Goal: Transaction & Acquisition: Subscribe to service/newsletter

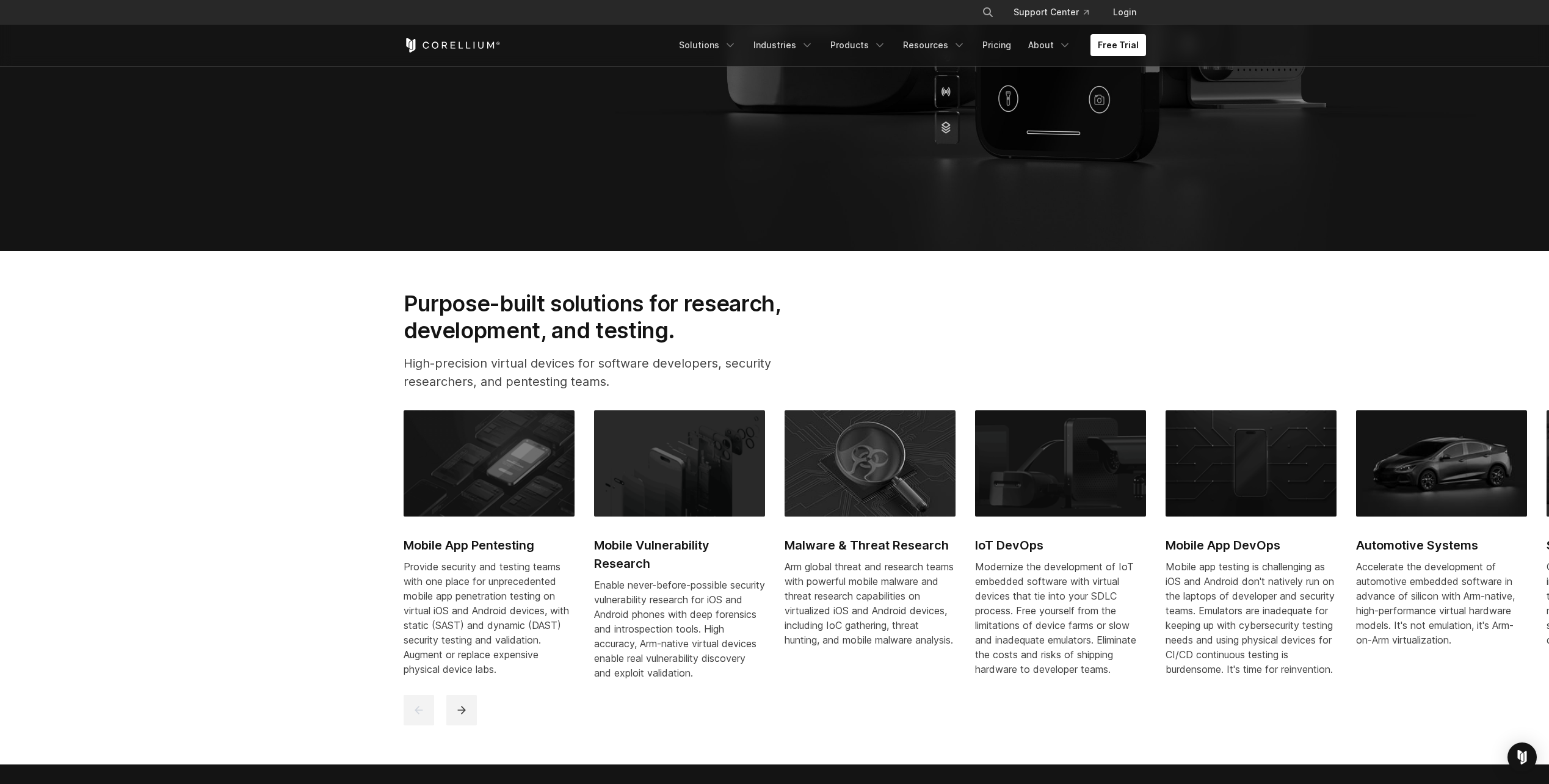
scroll to position [549, 0]
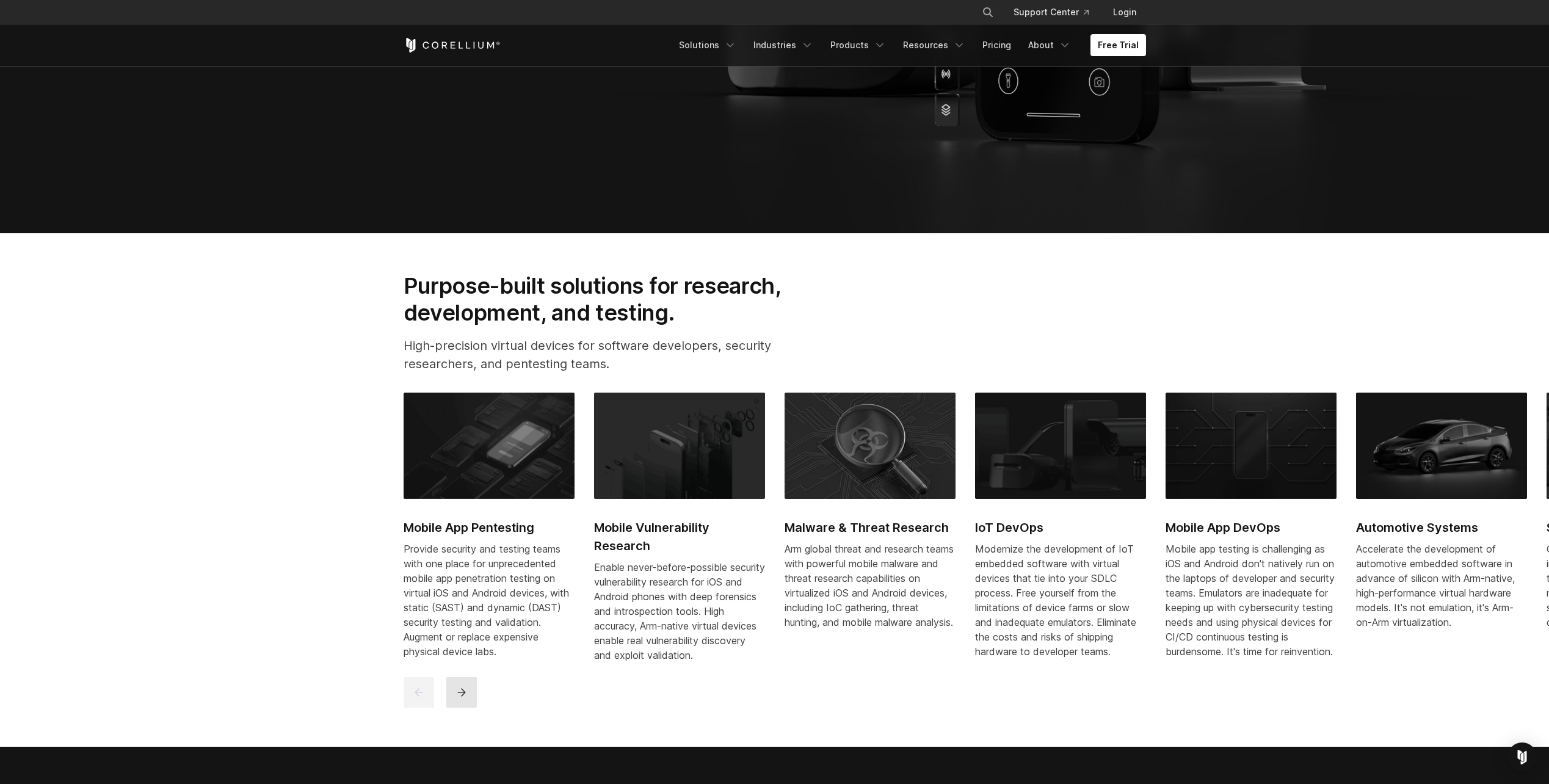
click at [467, 707] on button "next" at bounding box center [461, 692] width 30 height 30
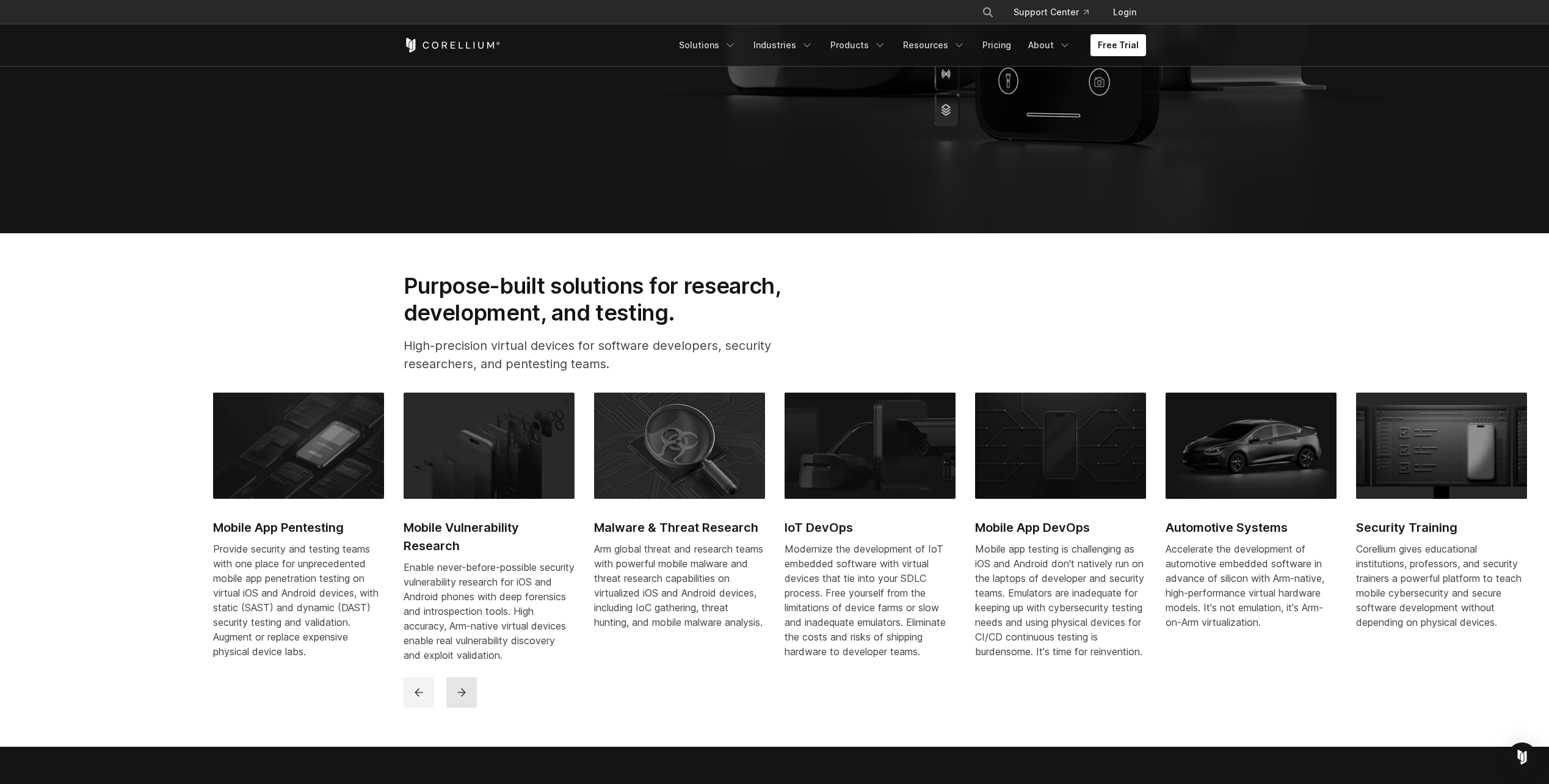
click at [467, 707] on button "next" at bounding box center [461, 692] width 30 height 30
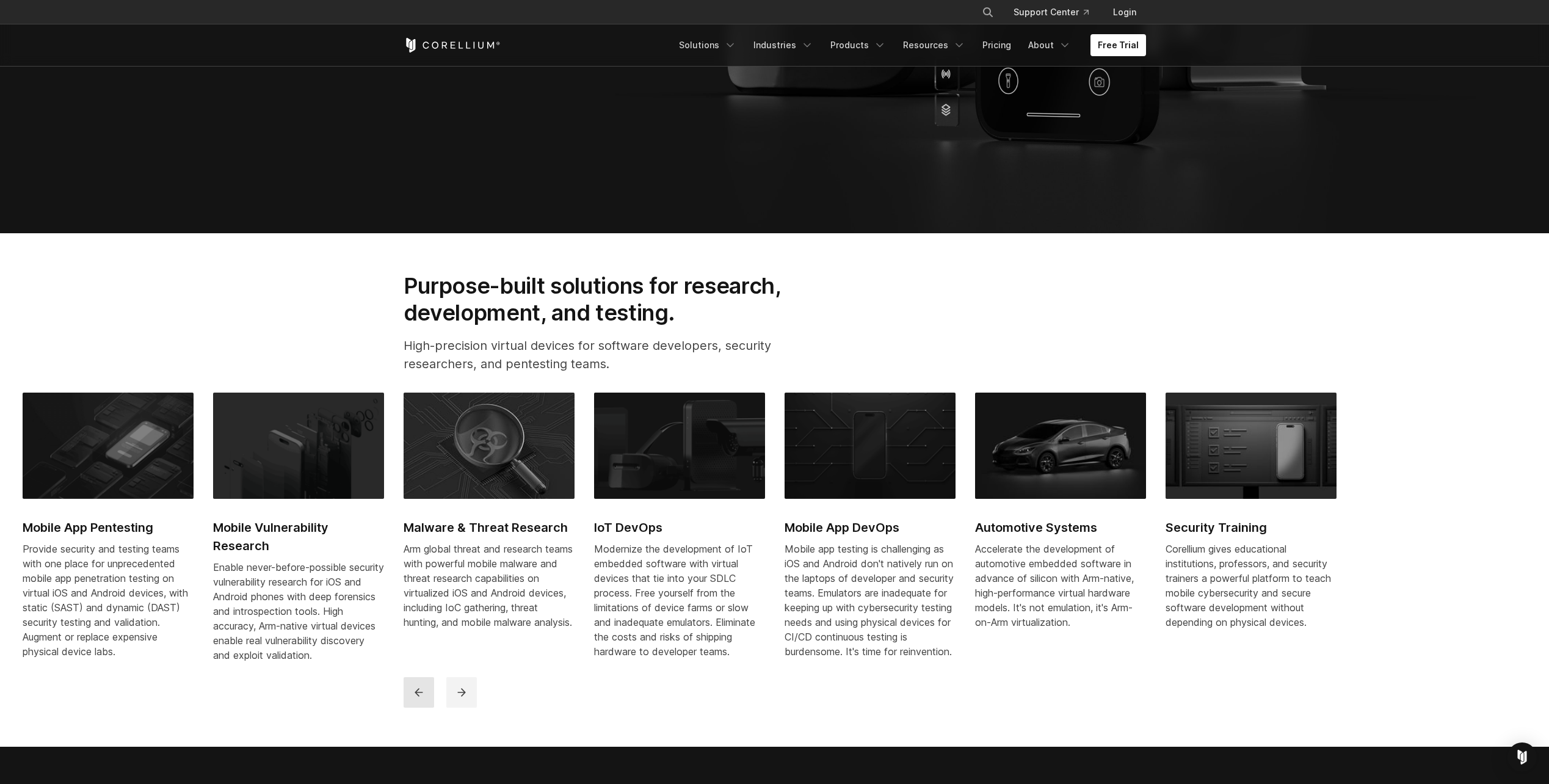
click at [419, 698] on icon "previous" at bounding box center [419, 692] width 12 height 12
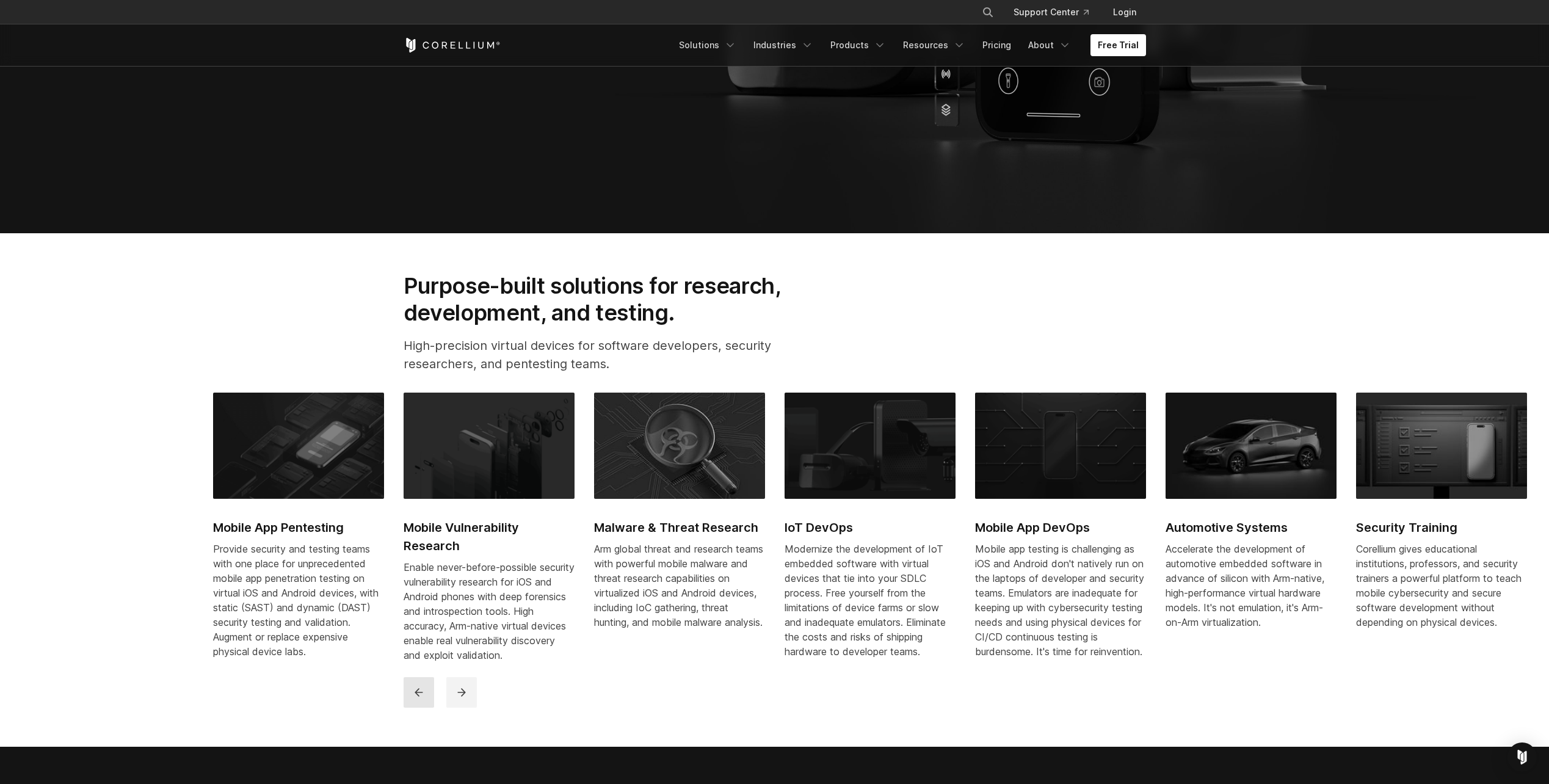
click at [419, 698] on icon "previous" at bounding box center [419, 692] width 12 height 12
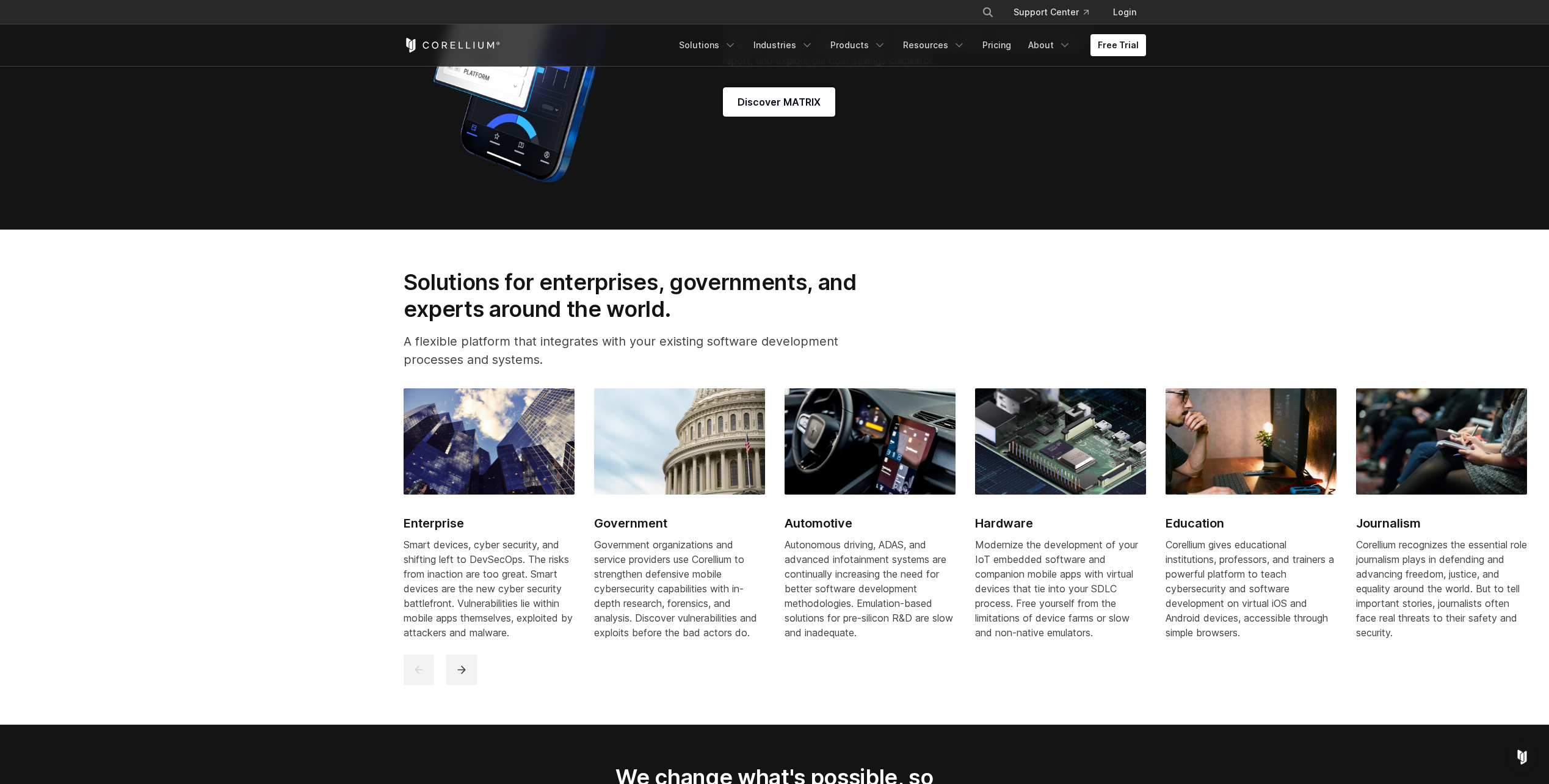
scroll to position [1465, 0]
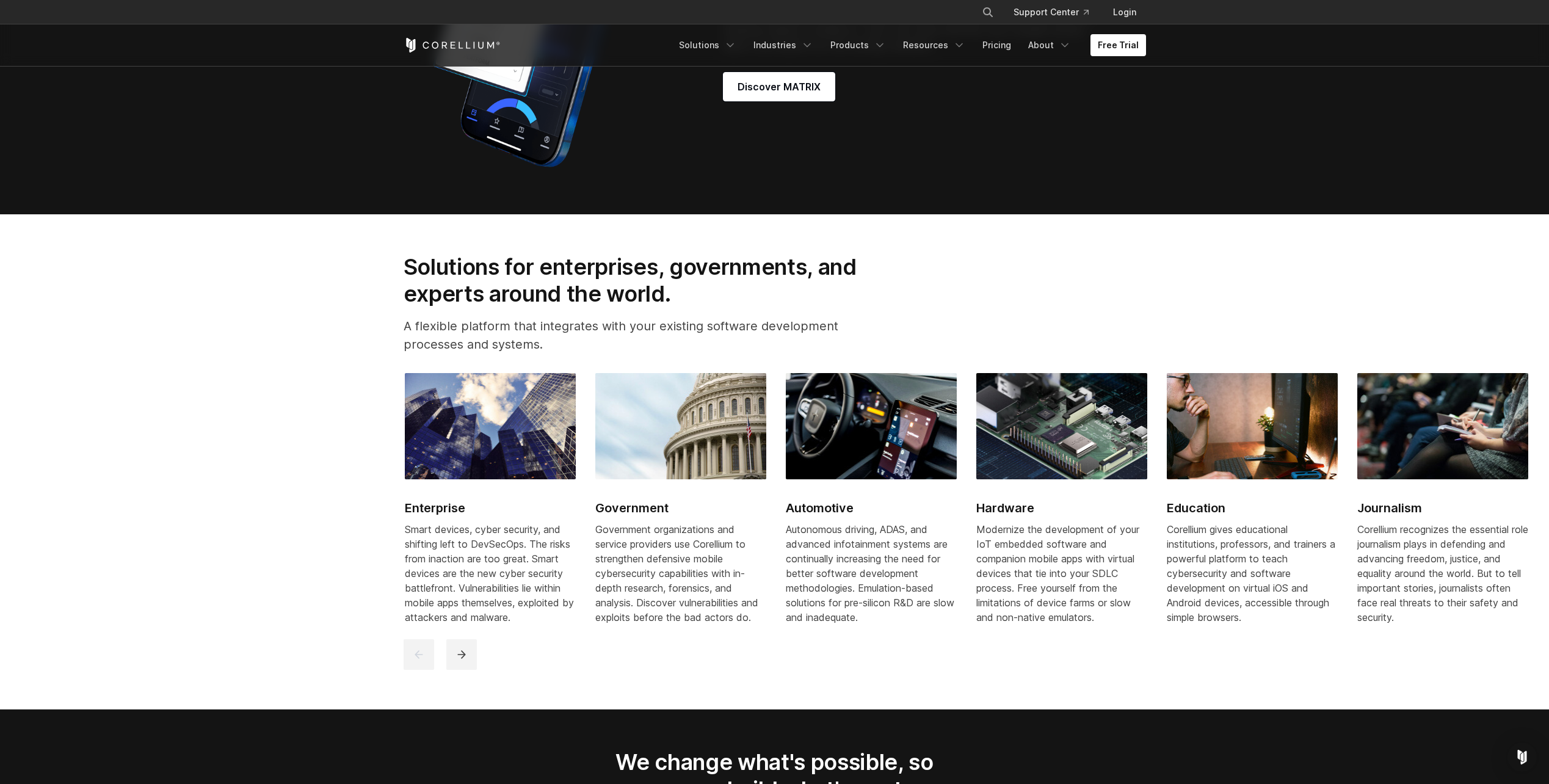
drag, startPoint x: 543, startPoint y: 469, endPoint x: 719, endPoint y: 528, distance: 185.6
click at [719, 517] on h2 "Government" at bounding box center [681, 508] width 171 height 18
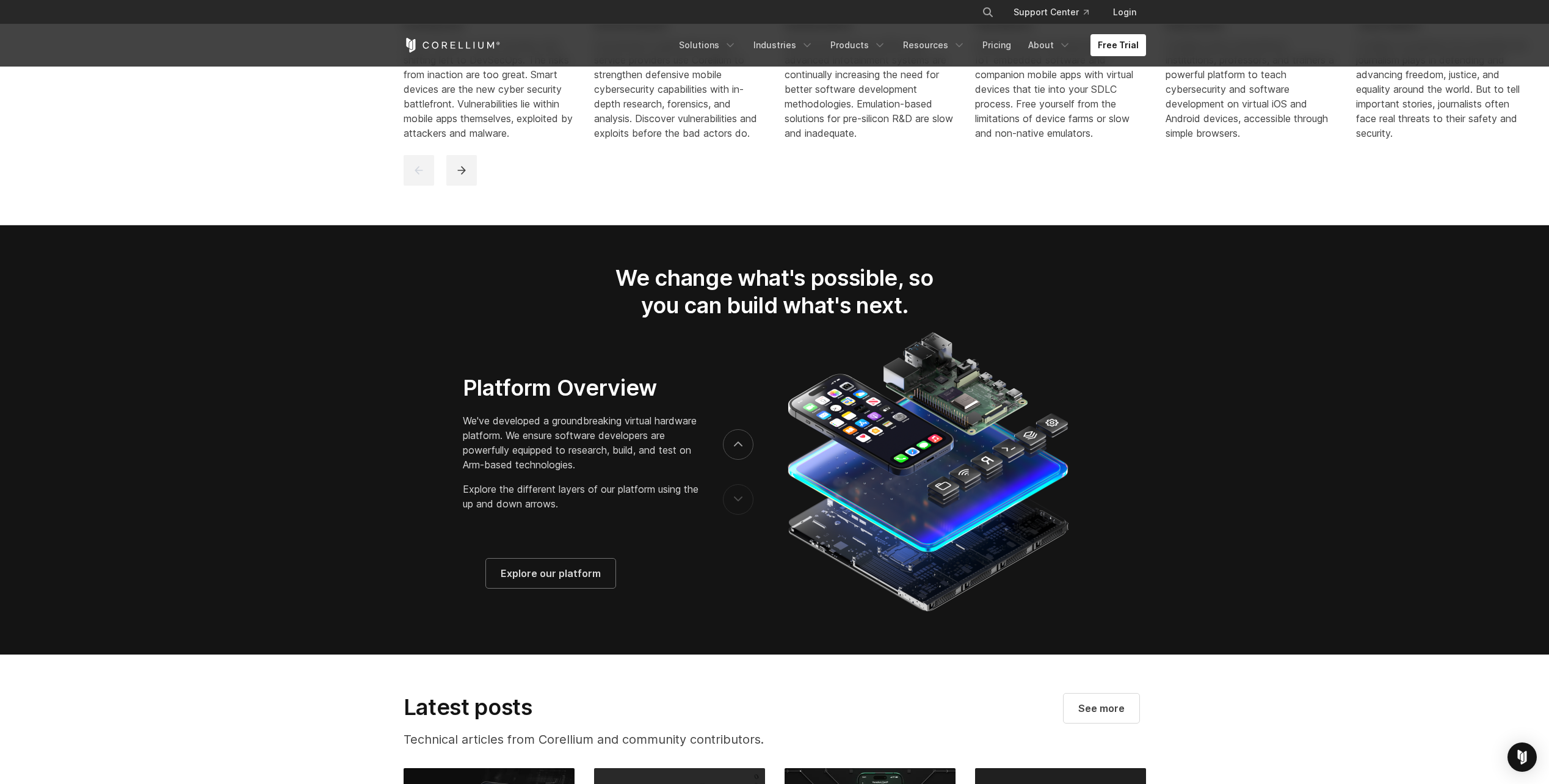
scroll to position [1953, 0]
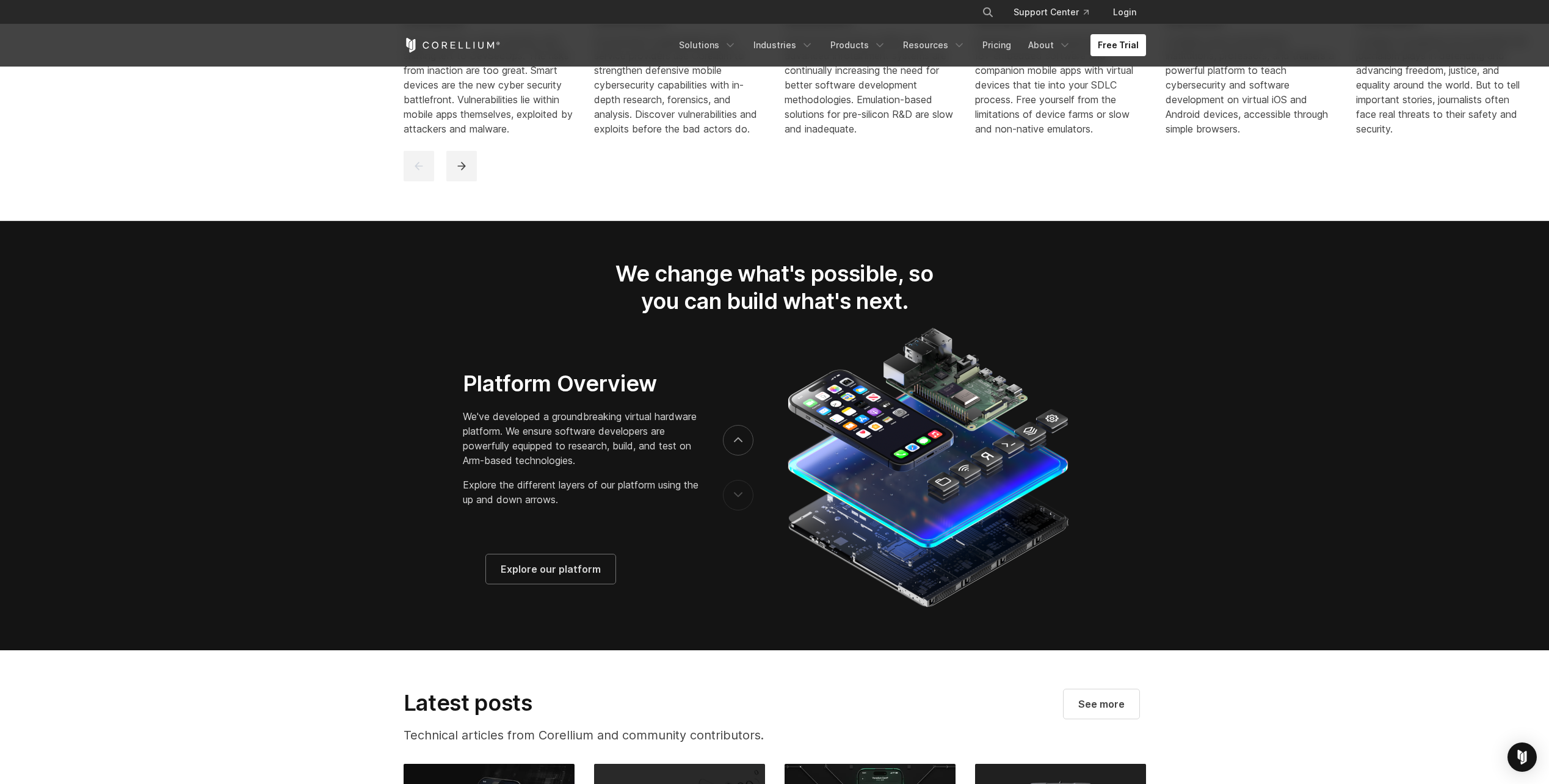
drag, startPoint x: 763, startPoint y: 489, endPoint x: 714, endPoint y: 489, distance: 49.0
click at [714, 489] on div at bounding box center [934, 468] width 448 height 287
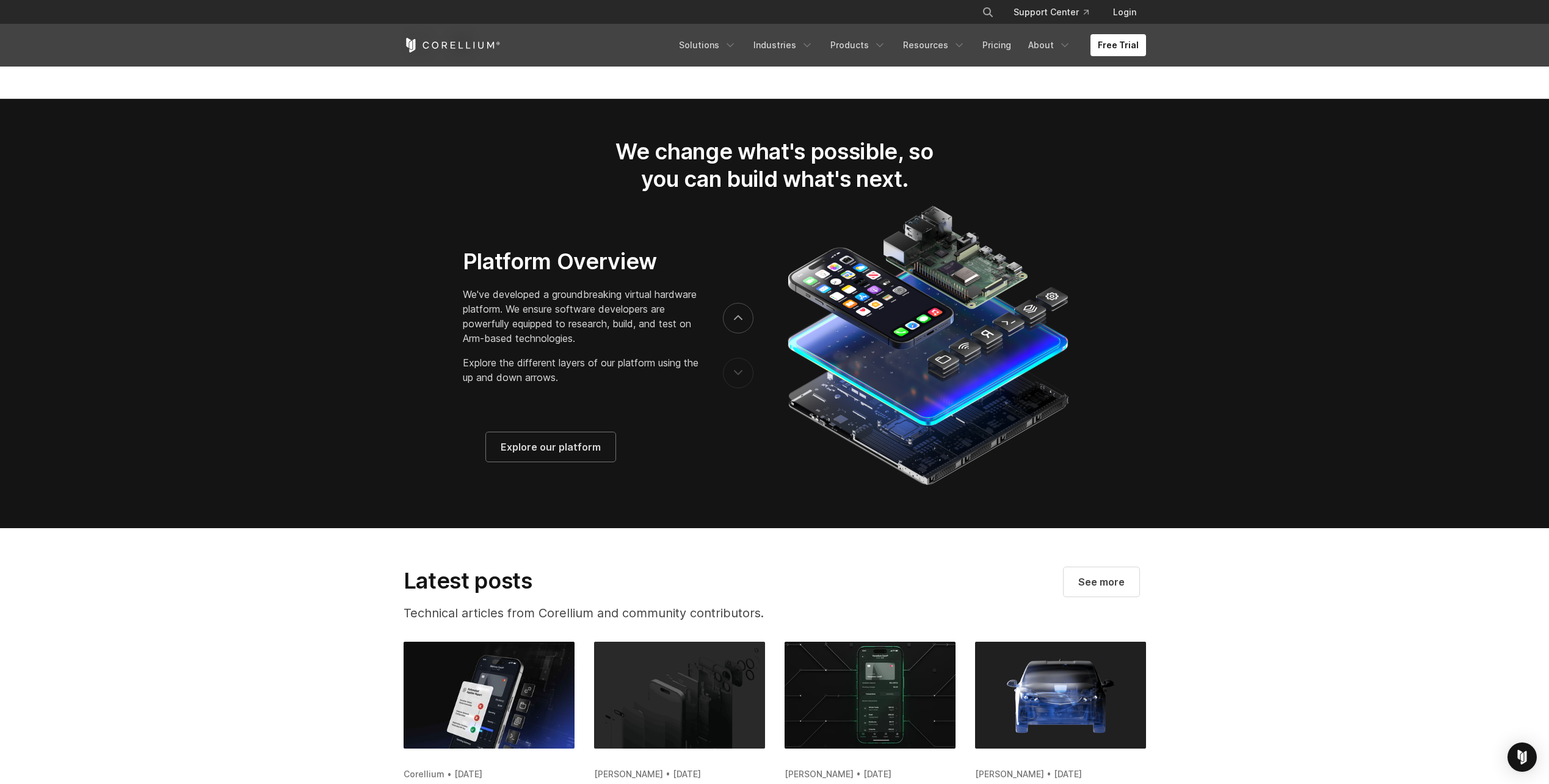
scroll to position [2014, 0]
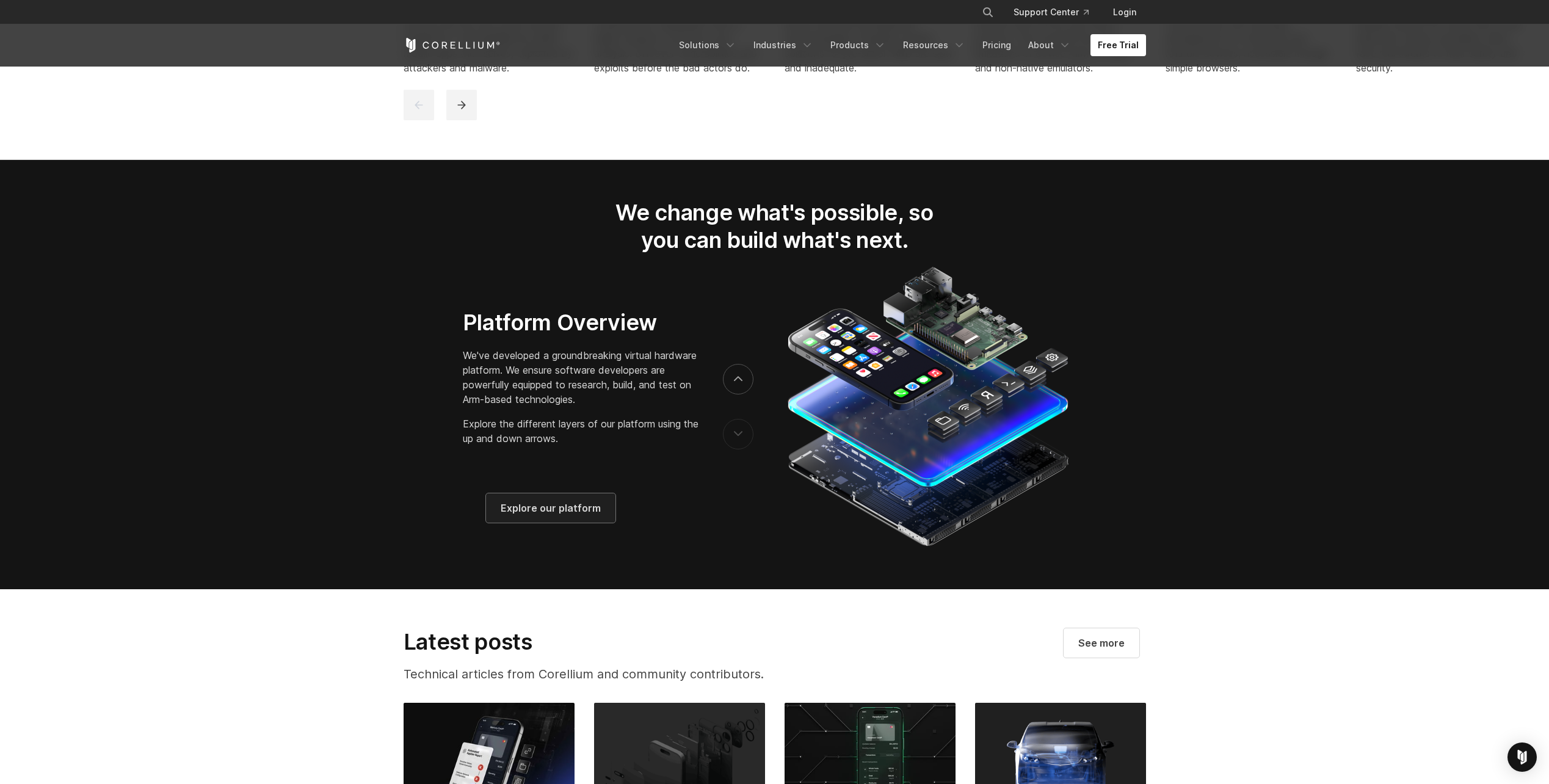
click at [556, 515] on span "Explore our platform" at bounding box center [551, 508] width 100 height 15
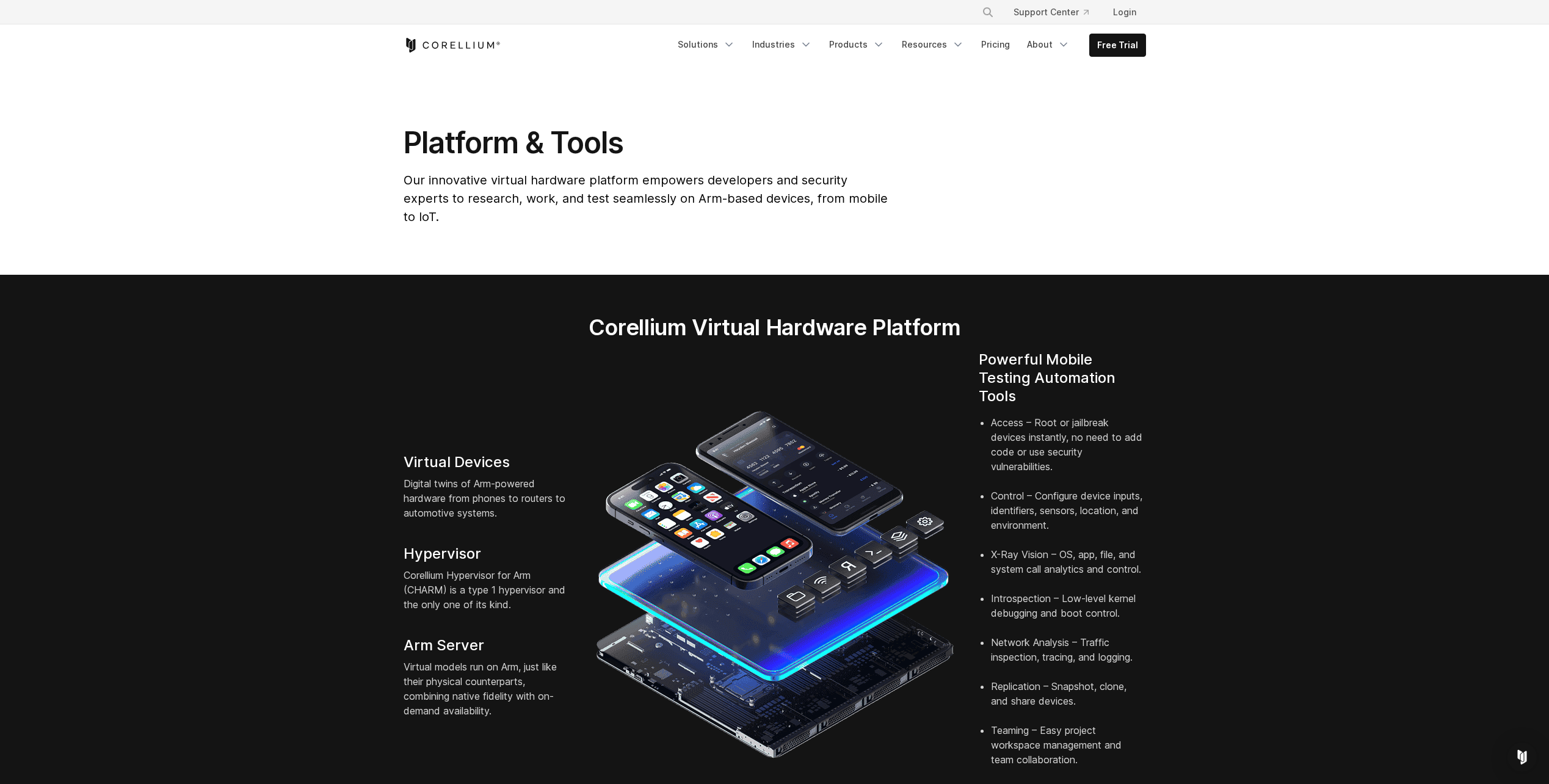
drag, startPoint x: 1159, startPoint y: 471, endPoint x: 1144, endPoint y: 431, distance: 42.7
click at [1144, 431] on li "Access – Root or jailbreak devices instantly, no need to add code or use securi…" at bounding box center [1068, 452] width 155 height 73
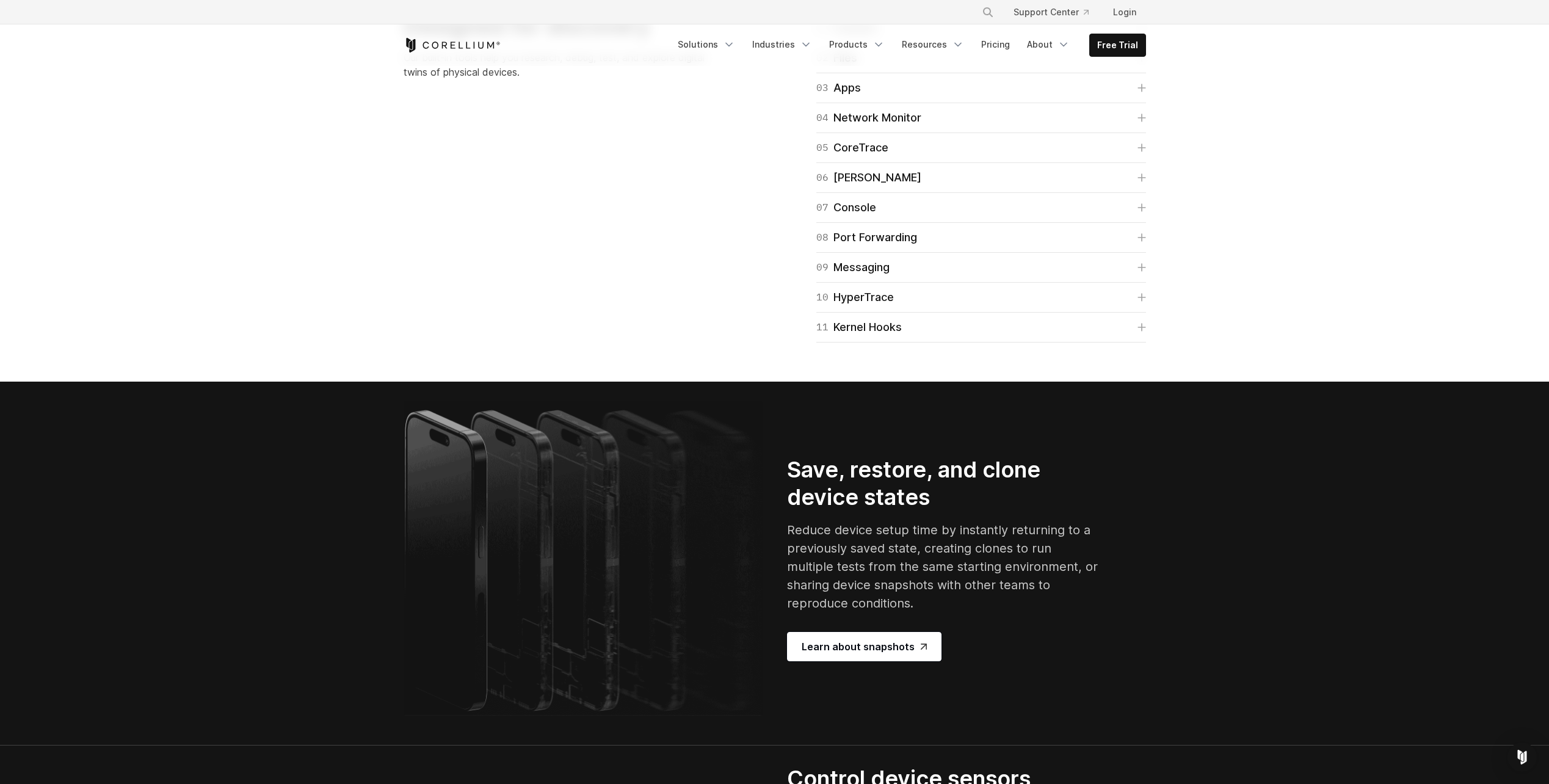
scroll to position [1953, 0]
click at [1141, 32] on icon at bounding box center [1142, 27] width 9 height 9
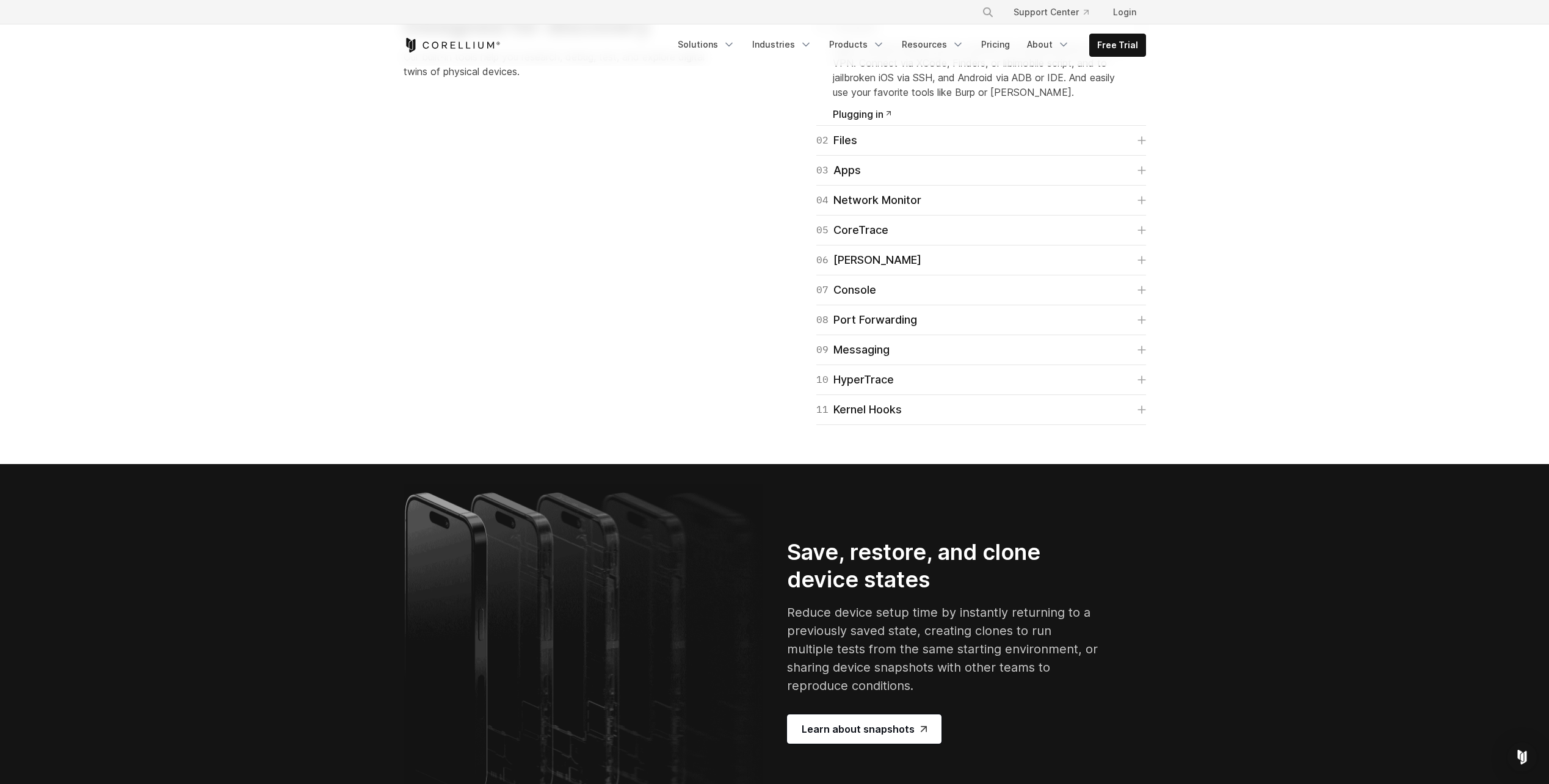
click at [1141, 36] on link "01 Connect" at bounding box center [981, 27] width 330 height 17
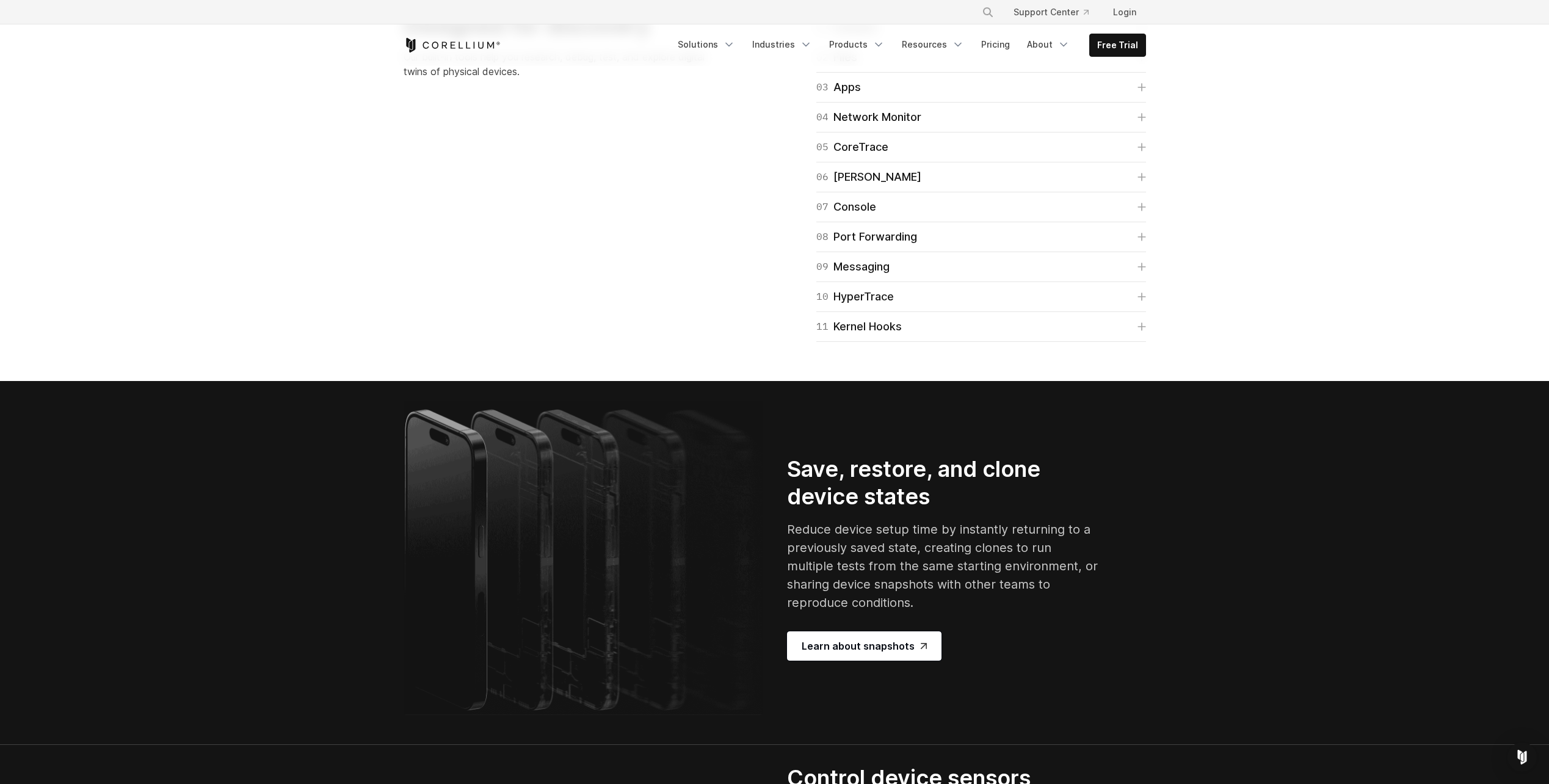
click at [1143, 62] on icon at bounding box center [1142, 57] width 9 height 9
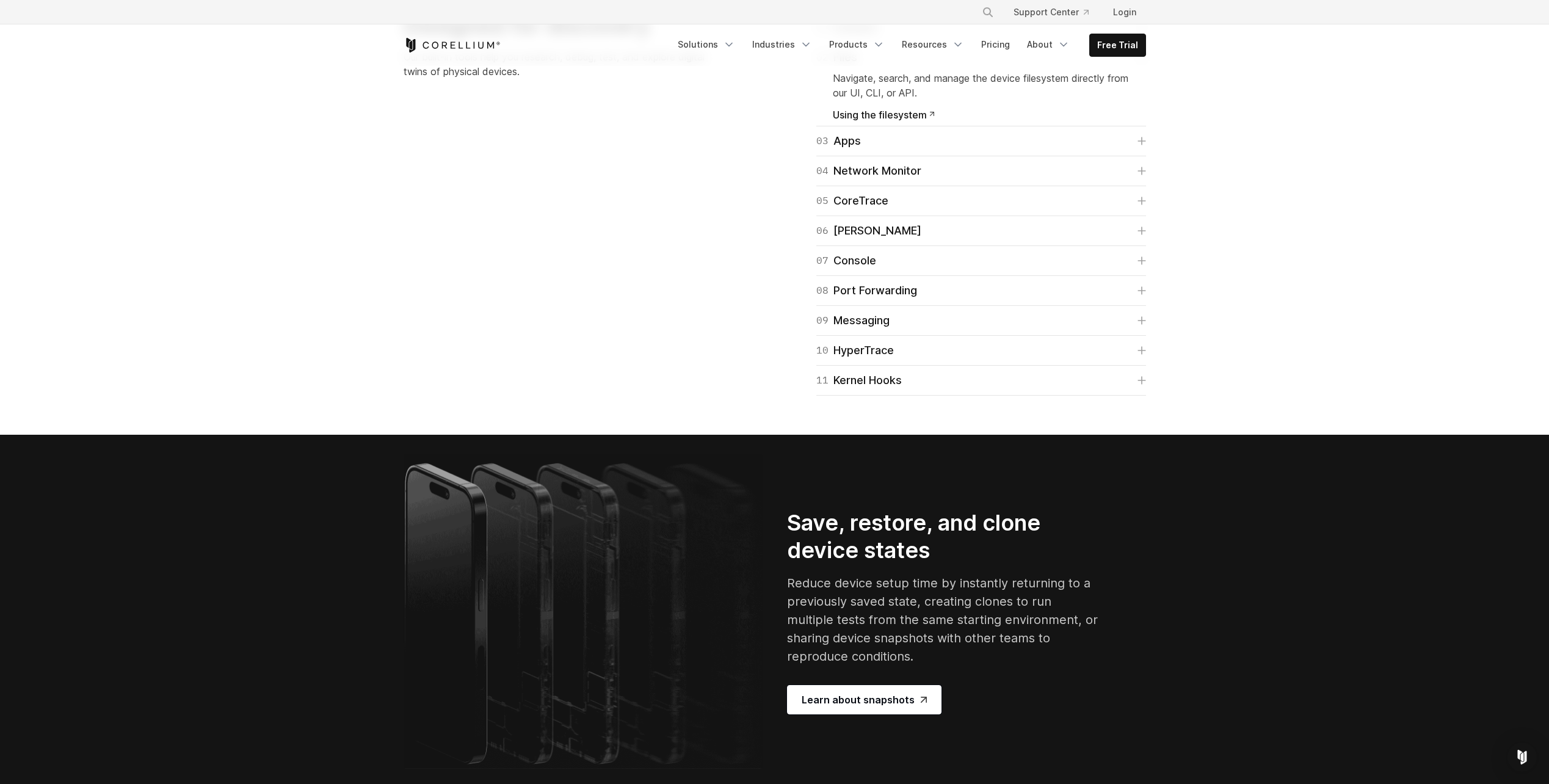
click at [1143, 58] on icon at bounding box center [1142, 58] width 9 height 1
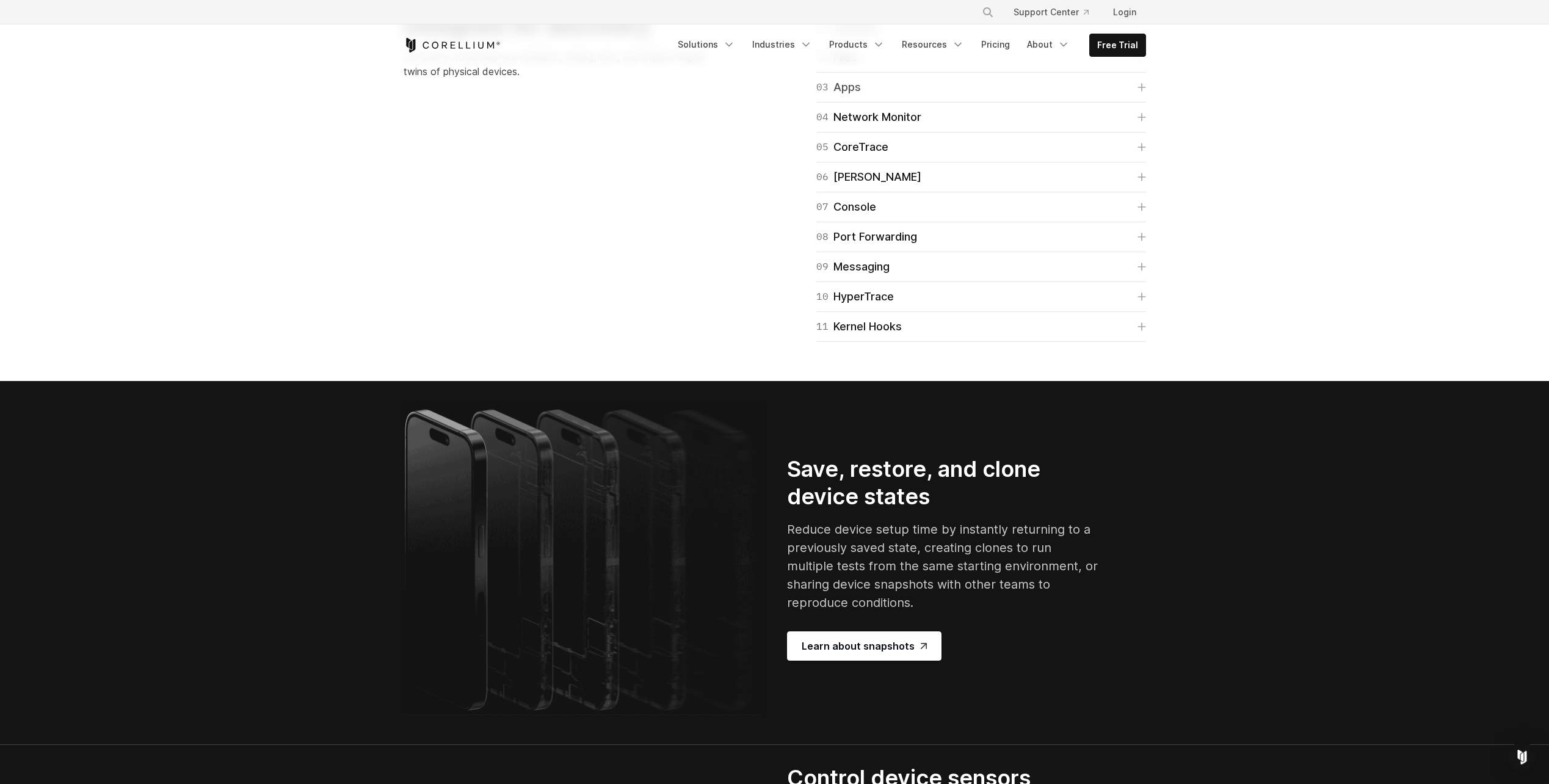
click at [1138, 91] on icon at bounding box center [1142, 87] width 9 height 9
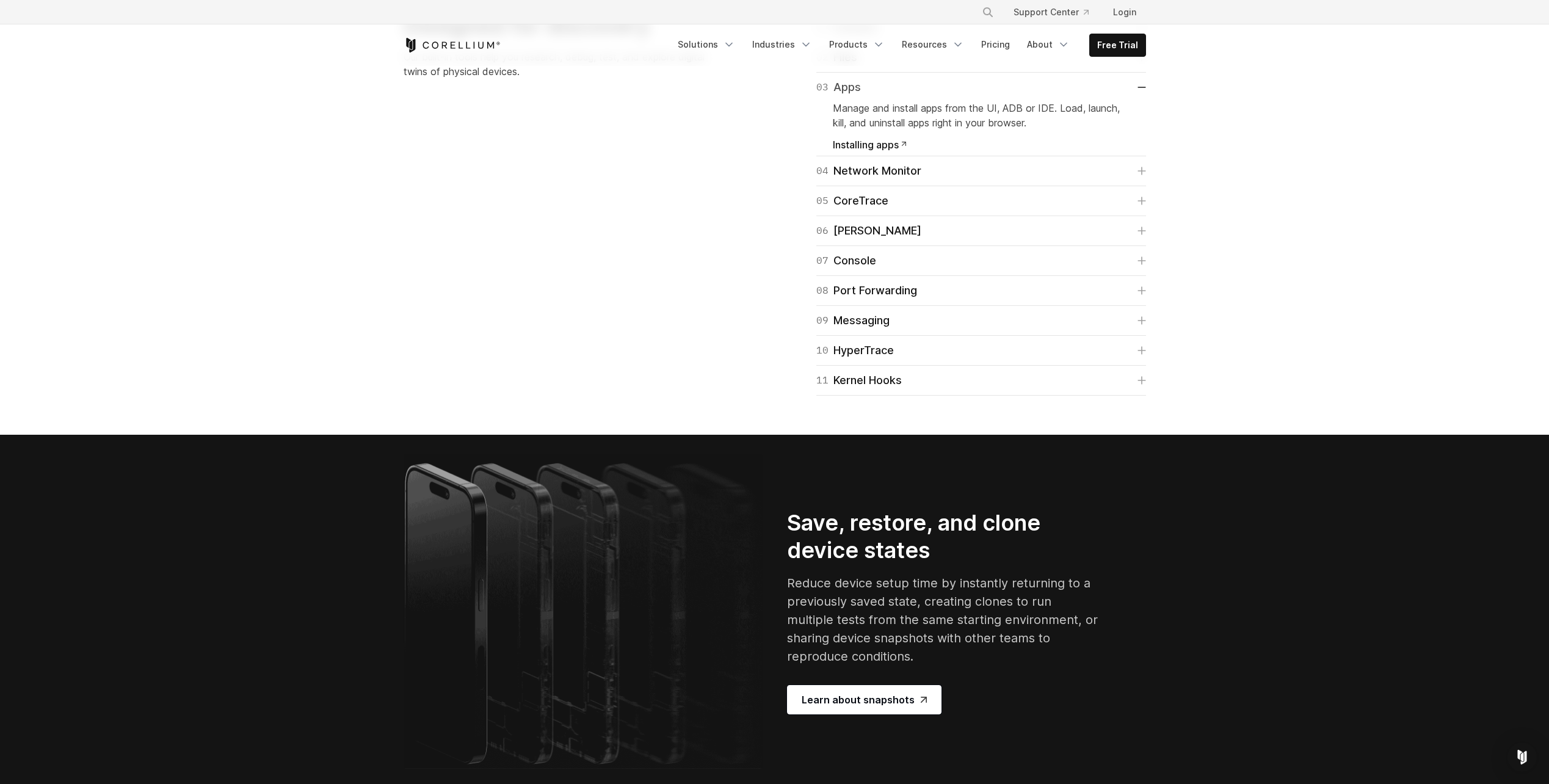
click at [1138, 88] on icon at bounding box center [1142, 87] width 9 height 1
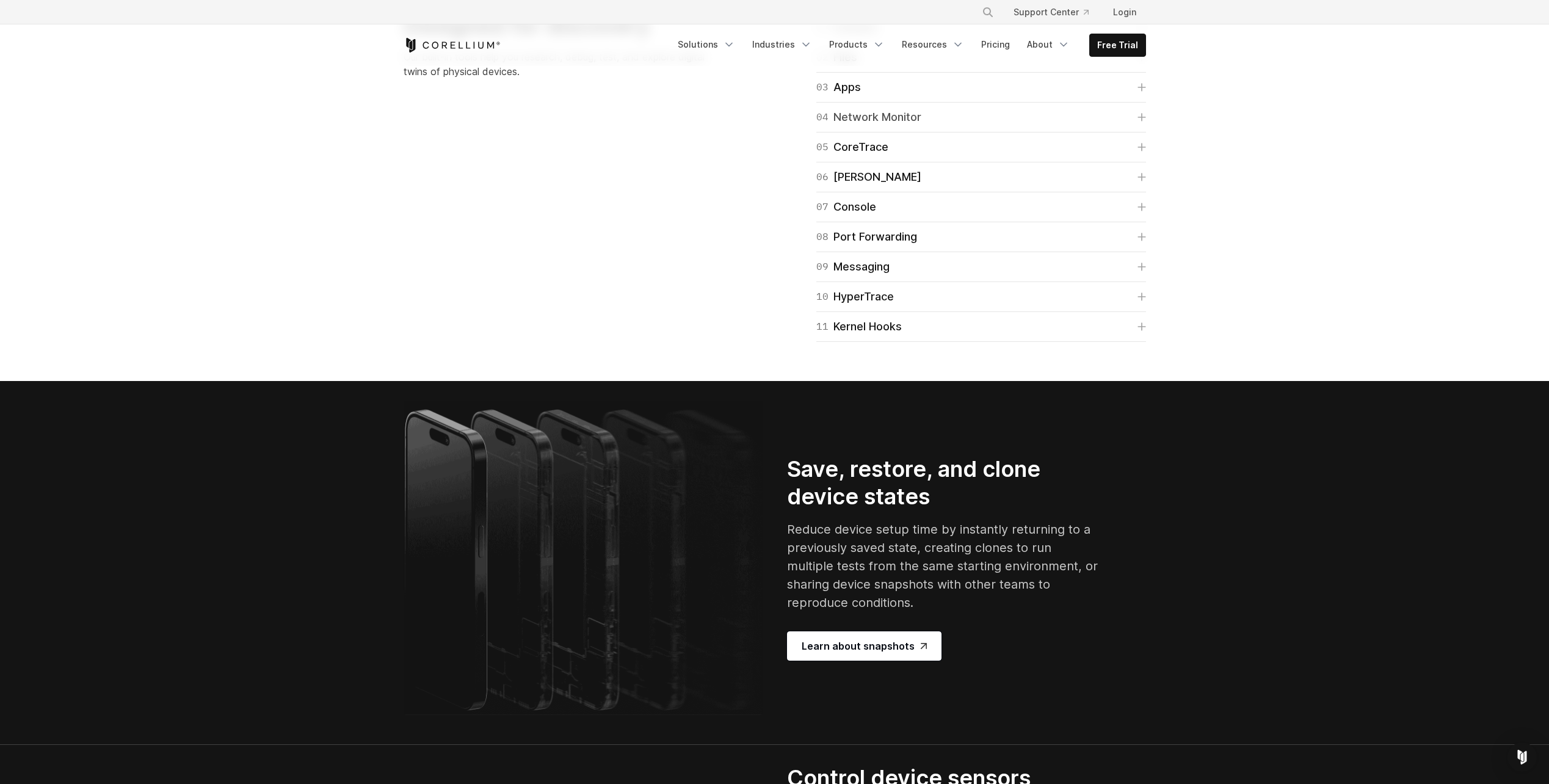
click at [1144, 121] on icon at bounding box center [1142, 117] width 9 height 9
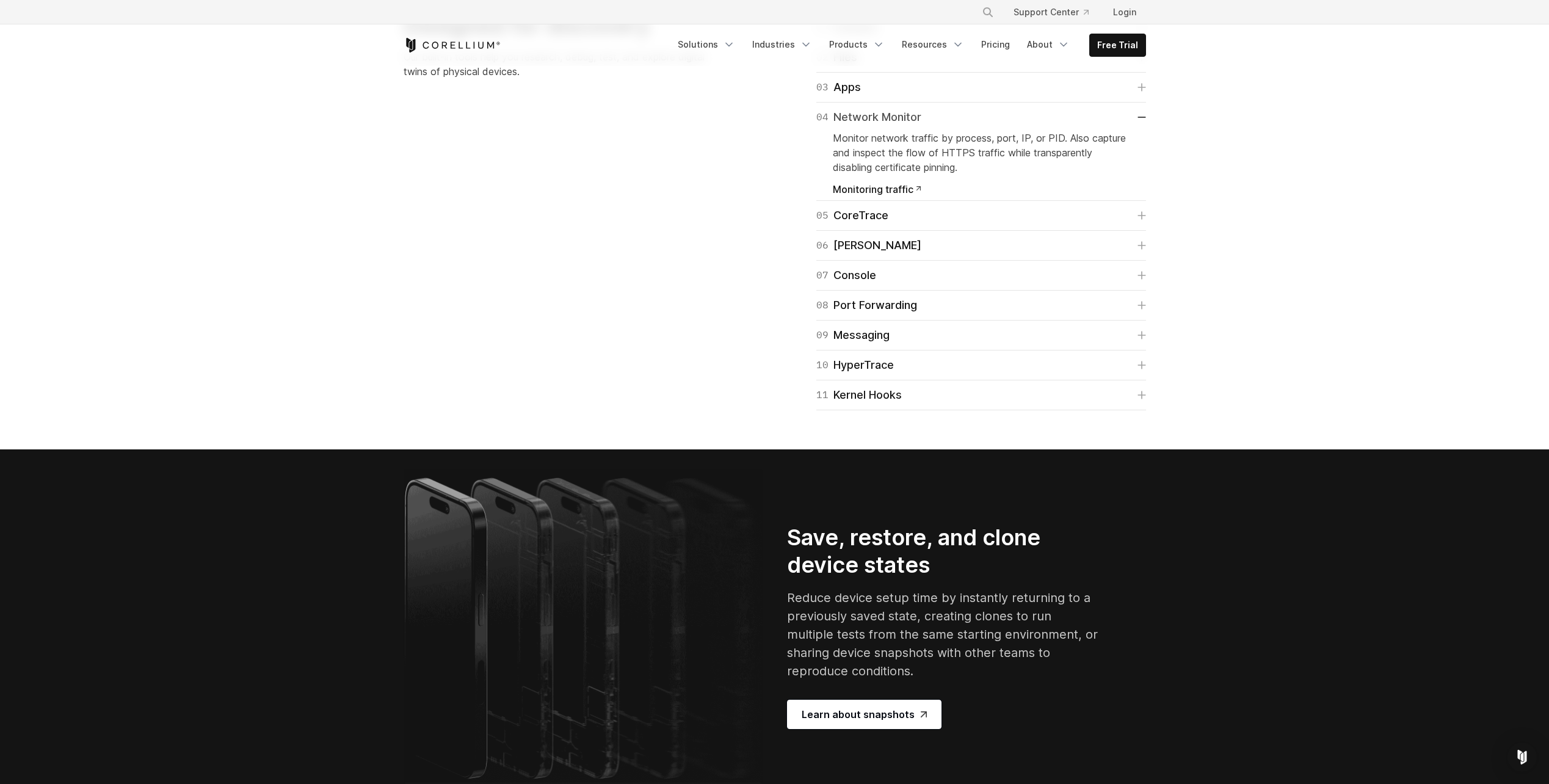
click at [1144, 118] on icon at bounding box center [1142, 117] width 9 height 1
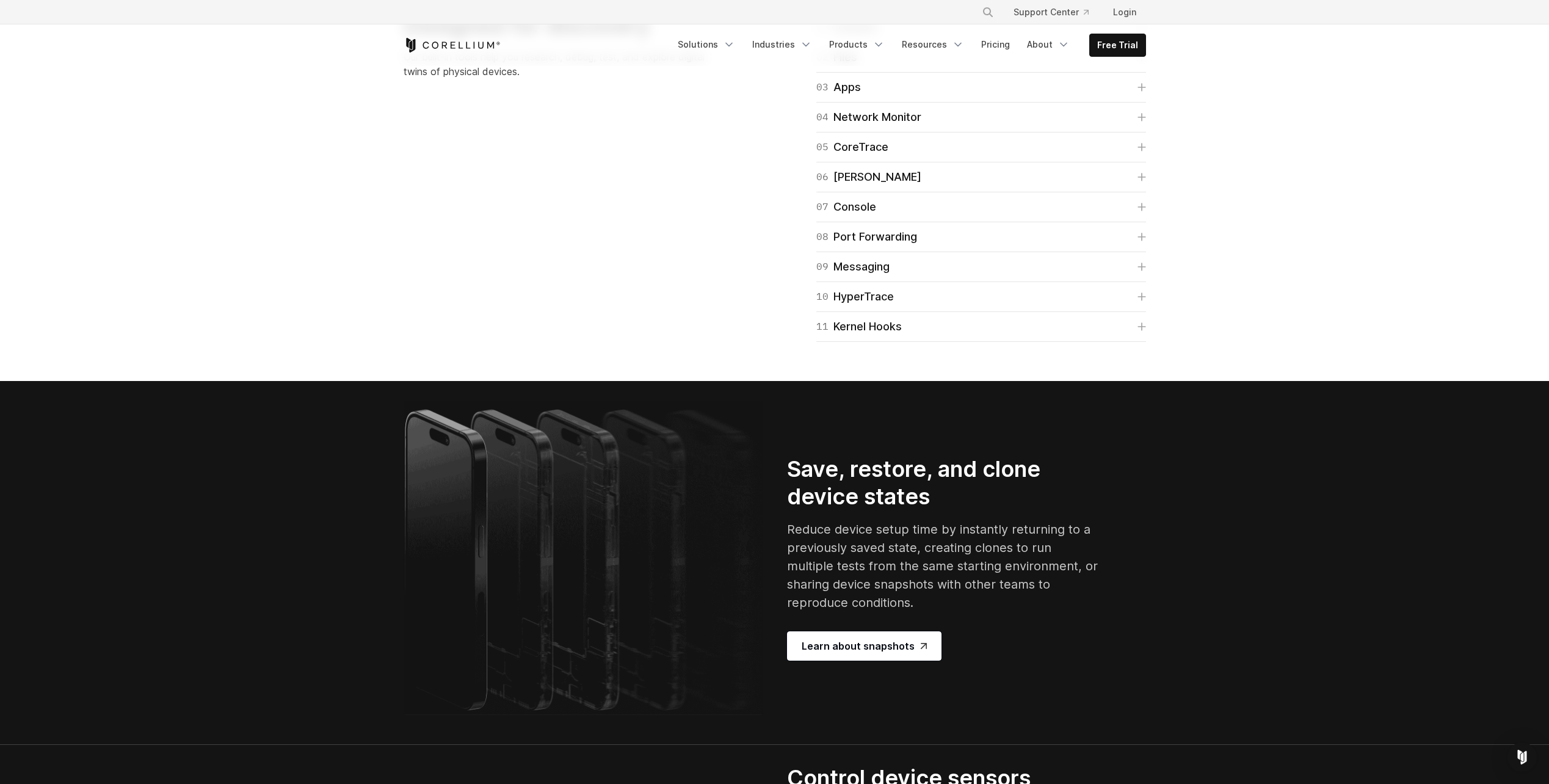
click at [1146, 342] on div "01 Connect Quick Connect allows you to connect to virtual devices without a VPN…" at bounding box center [967, 177] width 383 height 330
click at [1144, 152] on icon at bounding box center [1142, 147] width 9 height 9
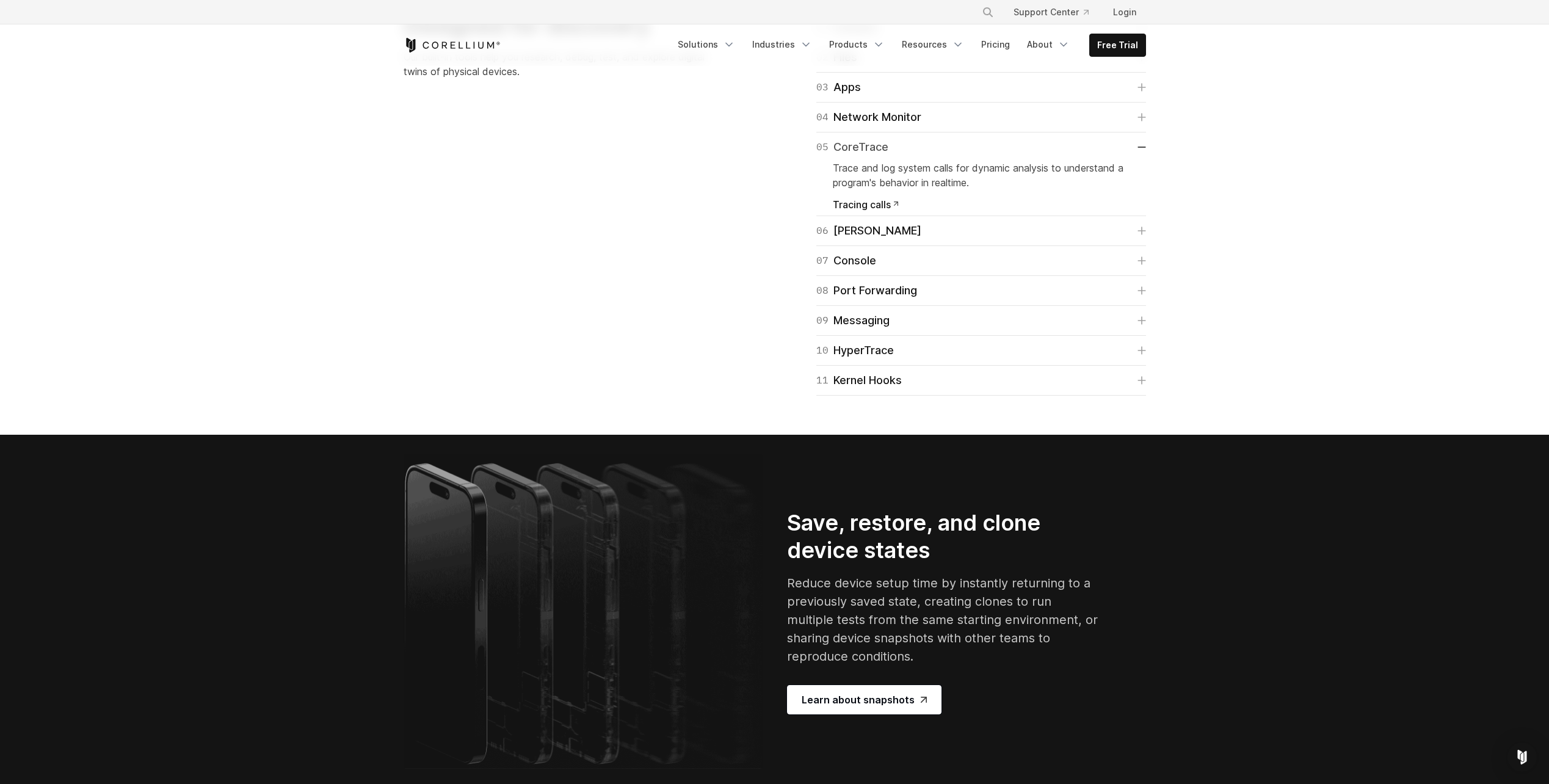
click at [1144, 148] on icon at bounding box center [1142, 147] width 9 height 1
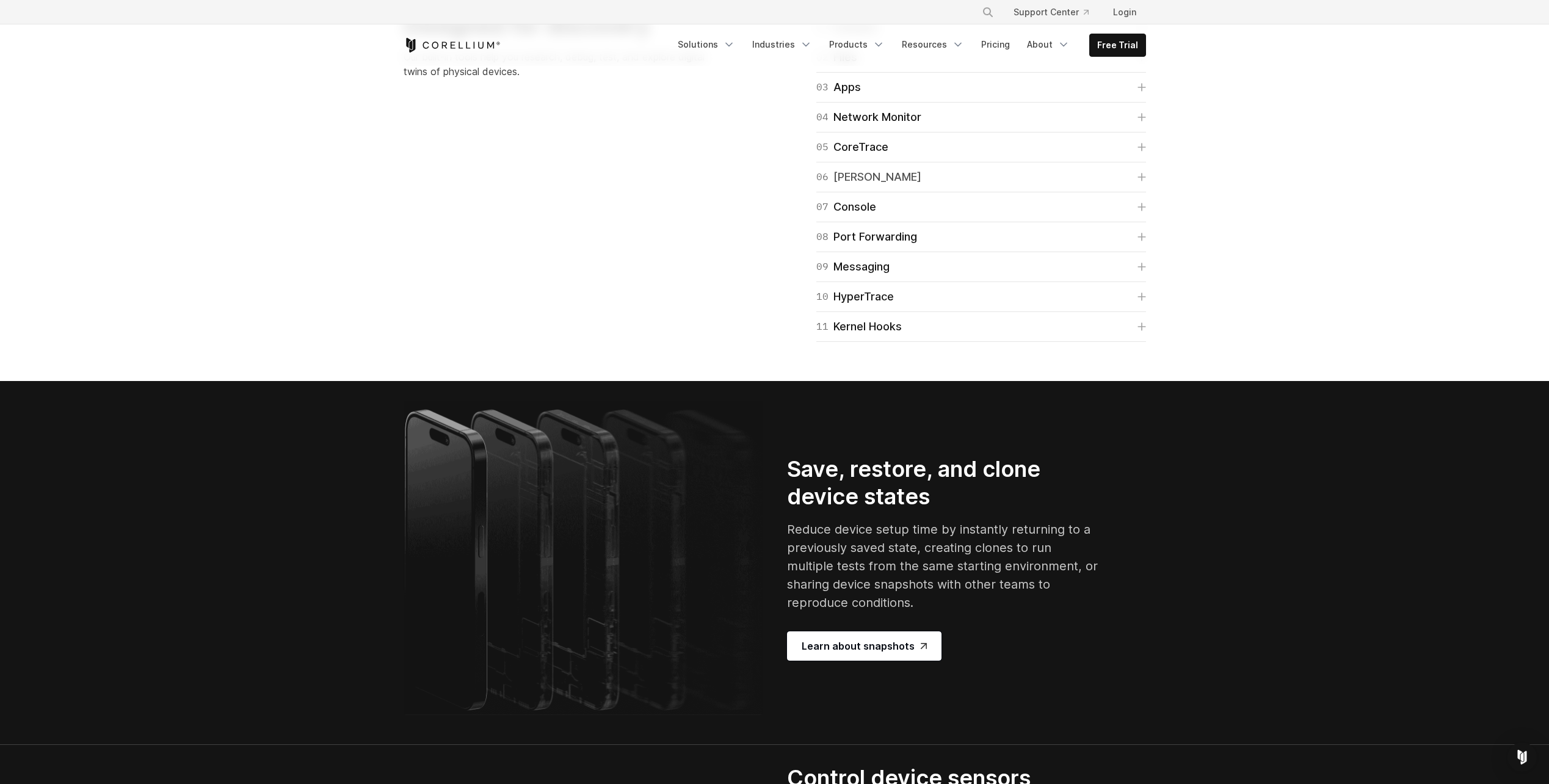
click at [1138, 181] on icon at bounding box center [1142, 177] width 9 height 9
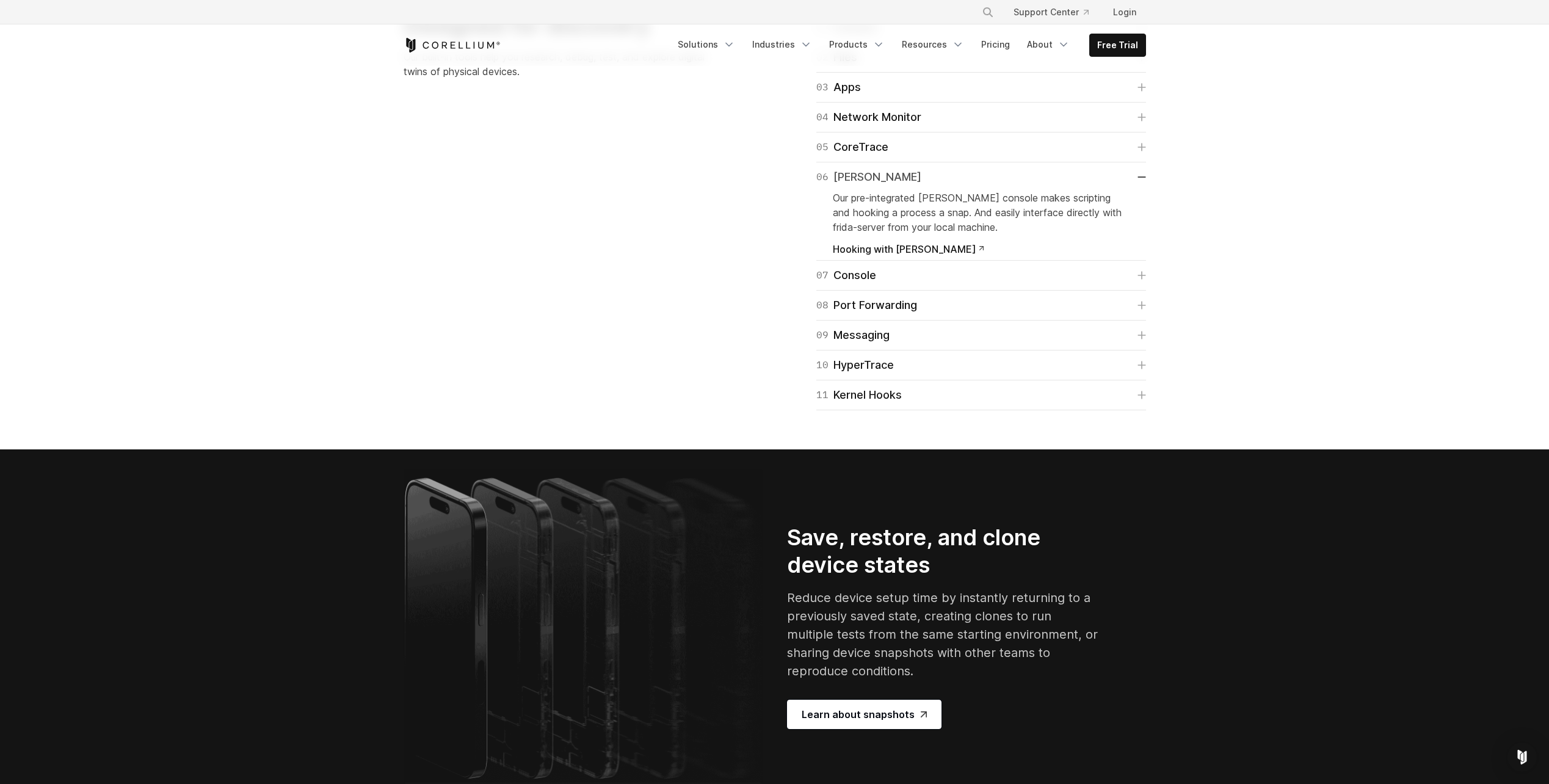
click at [1138, 177] on icon at bounding box center [1142, 177] width 9 height 1
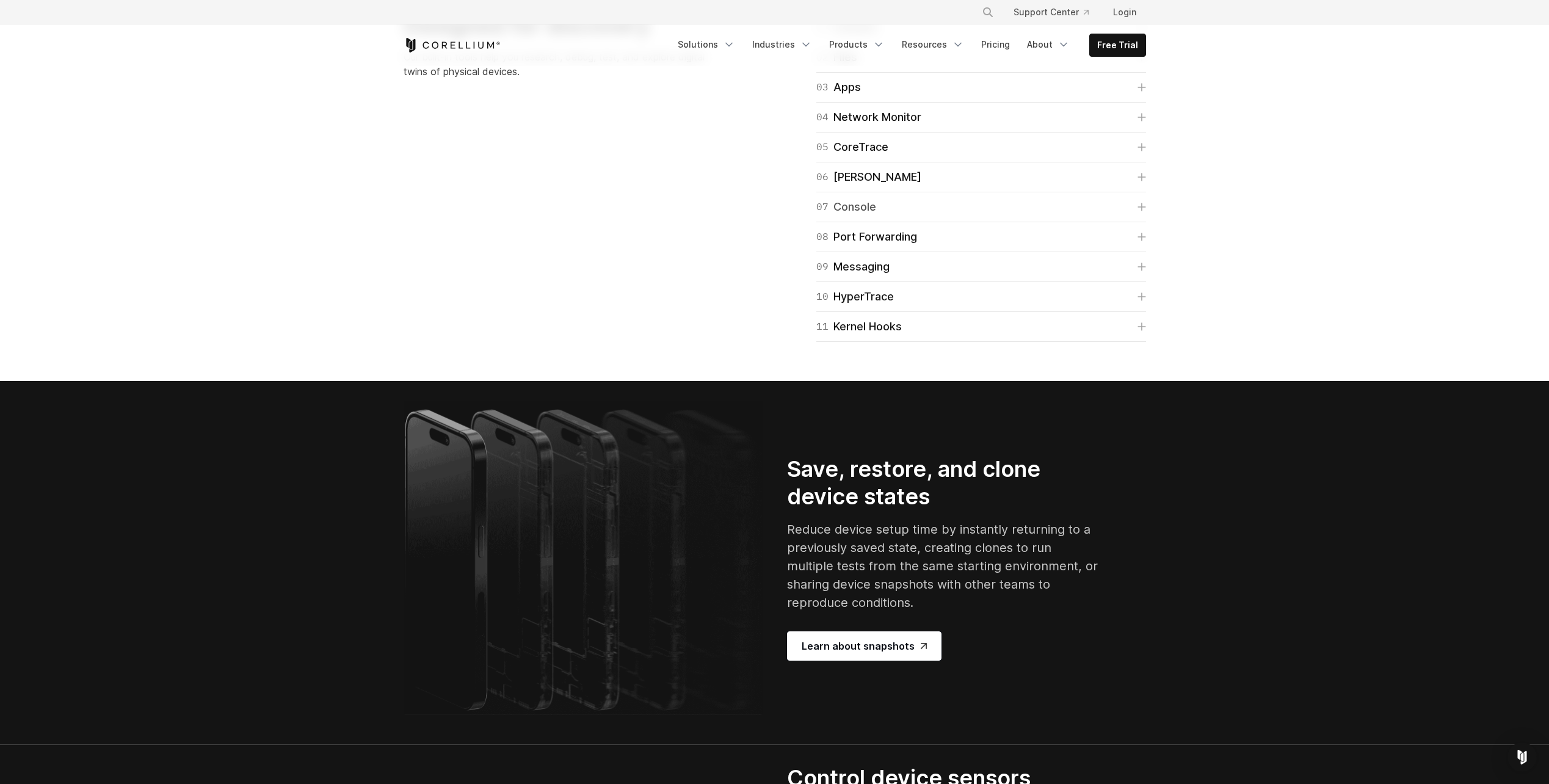
click at [1143, 211] on icon at bounding box center [1142, 206] width 9 height 9
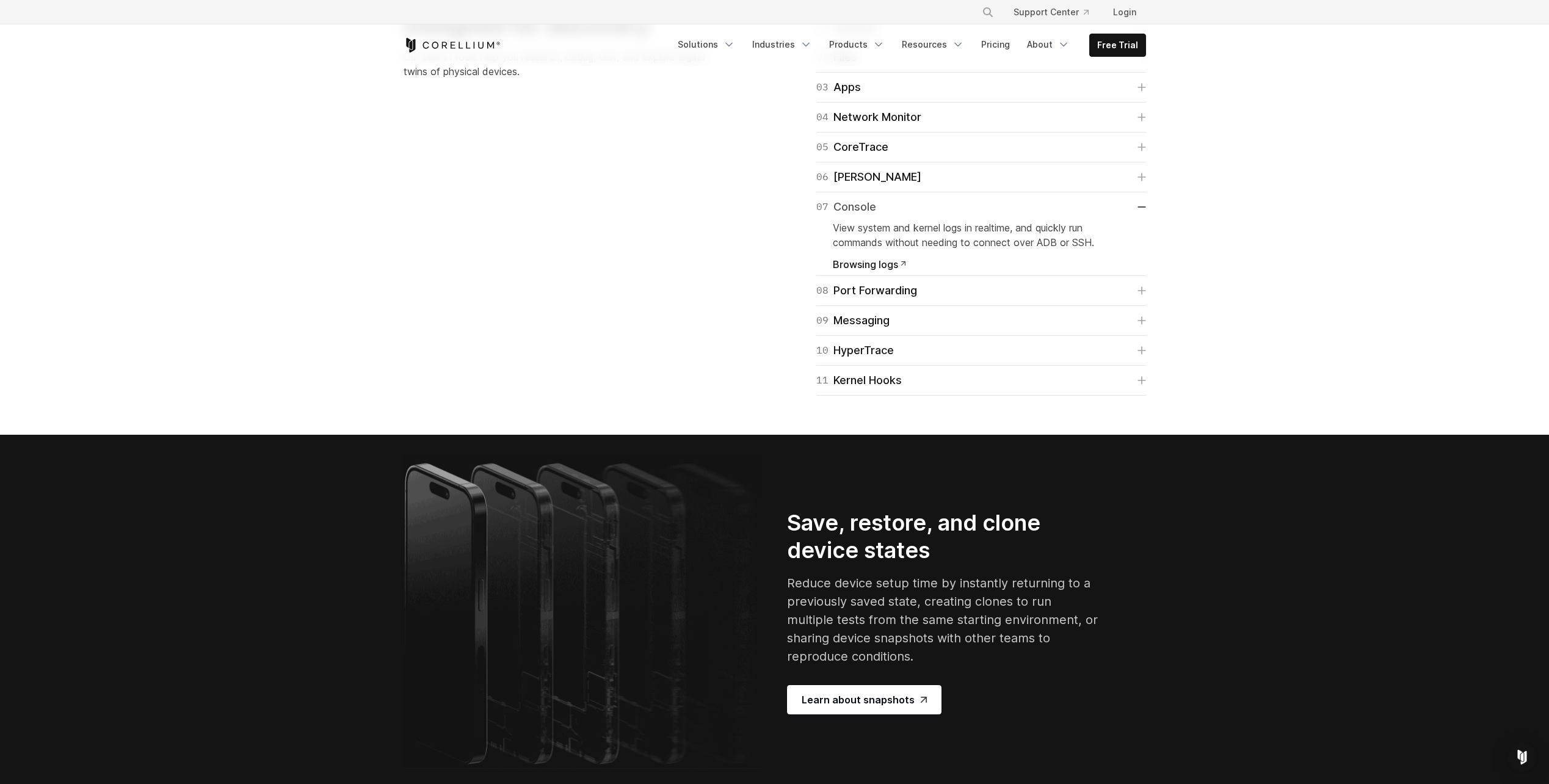
click at [1143, 208] on icon at bounding box center [1142, 207] width 9 height 1
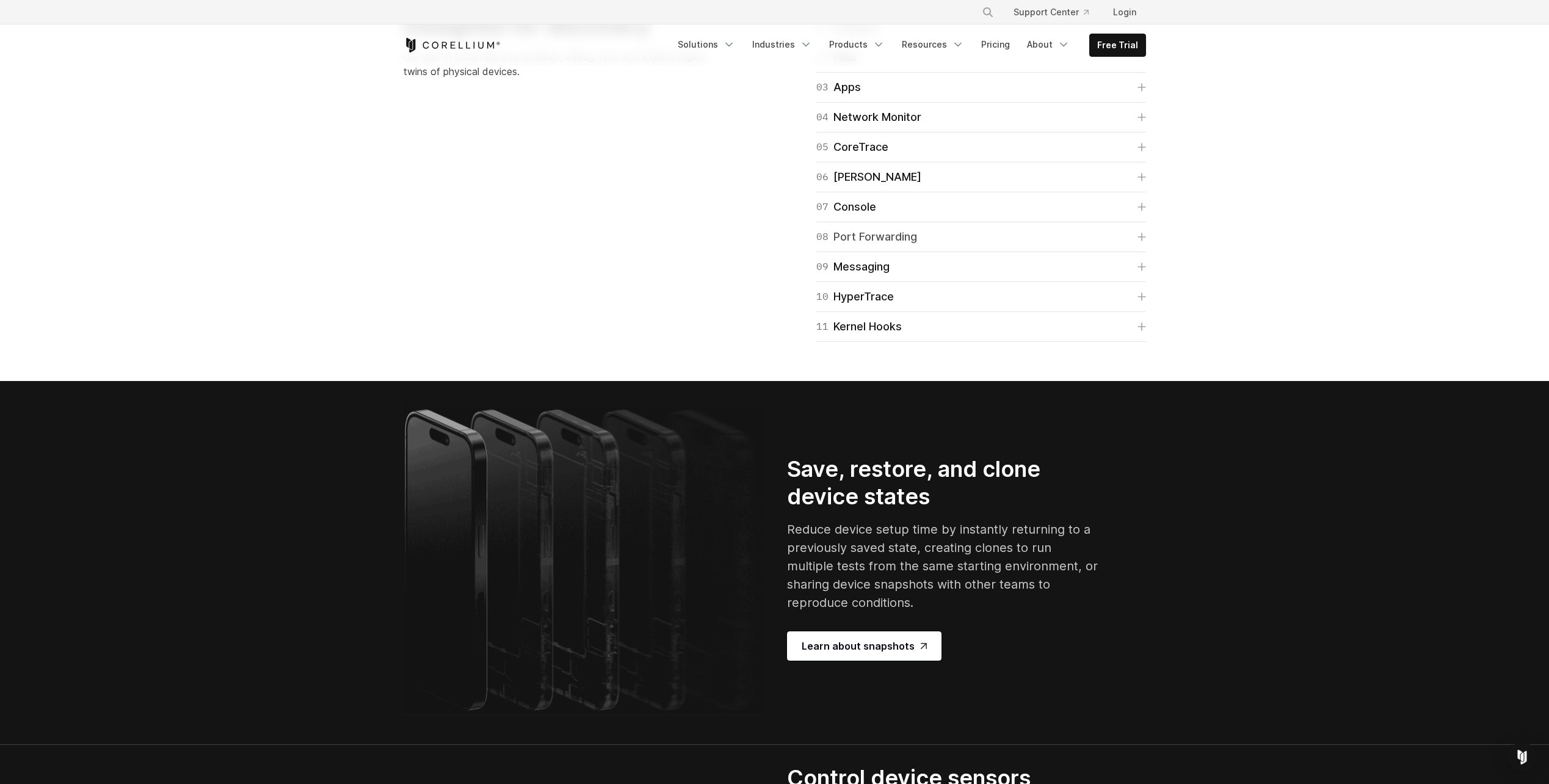
click at [1141, 241] on icon at bounding box center [1142, 236] width 9 height 9
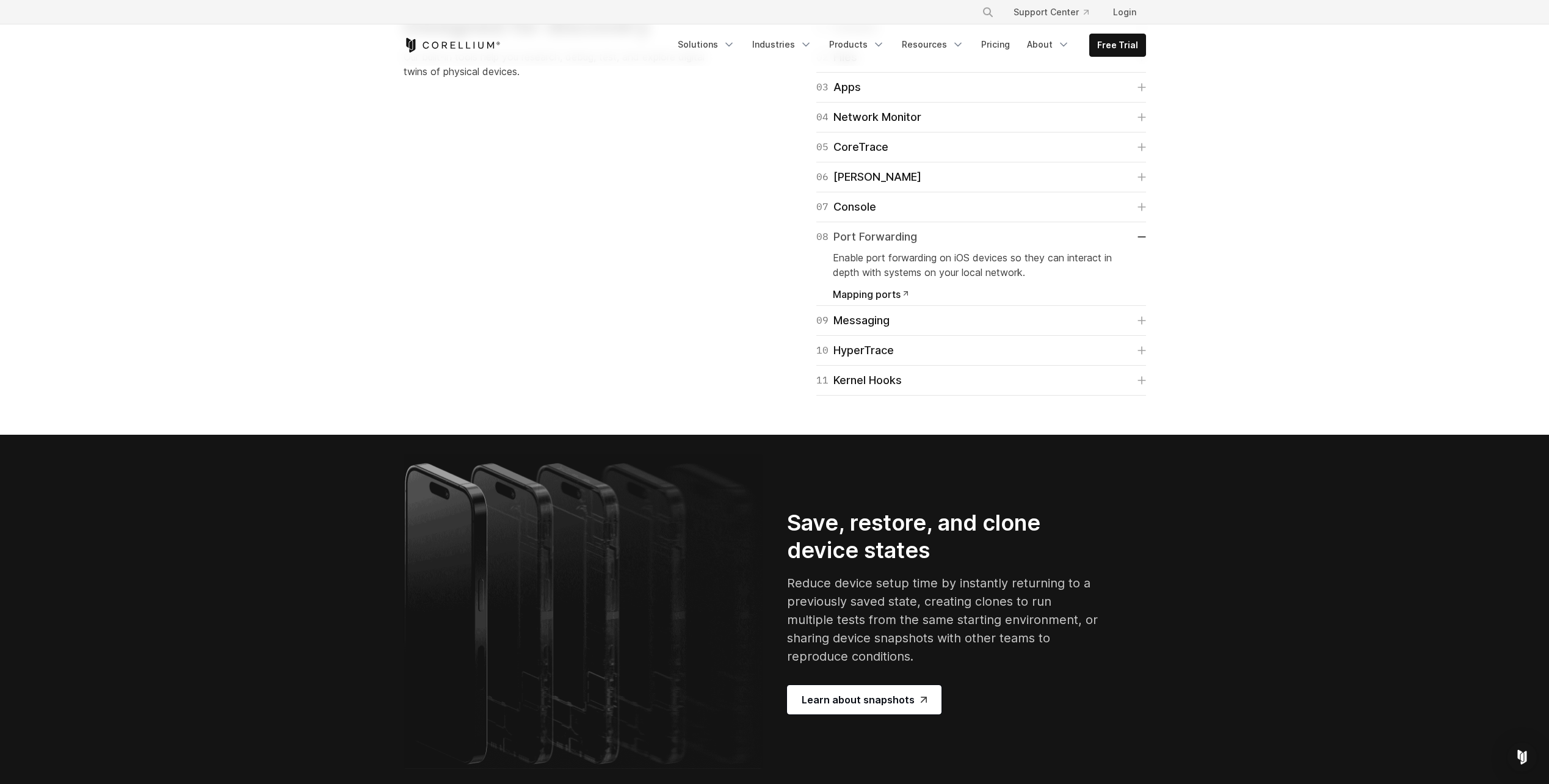
click at [1141, 245] on link "08 Port Forwarding" at bounding box center [981, 236] width 330 height 17
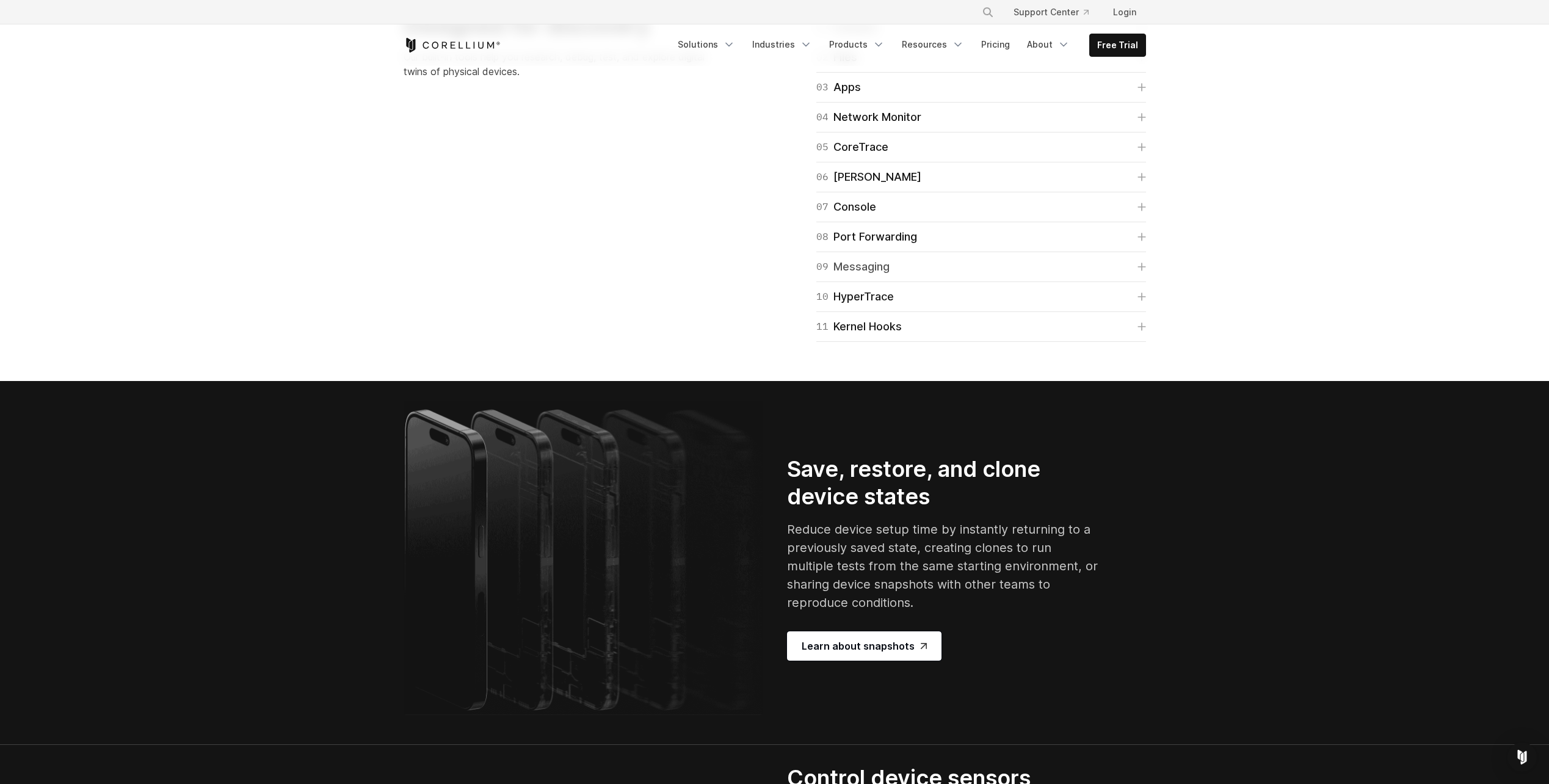
click at [1138, 271] on icon at bounding box center [1142, 267] width 9 height 9
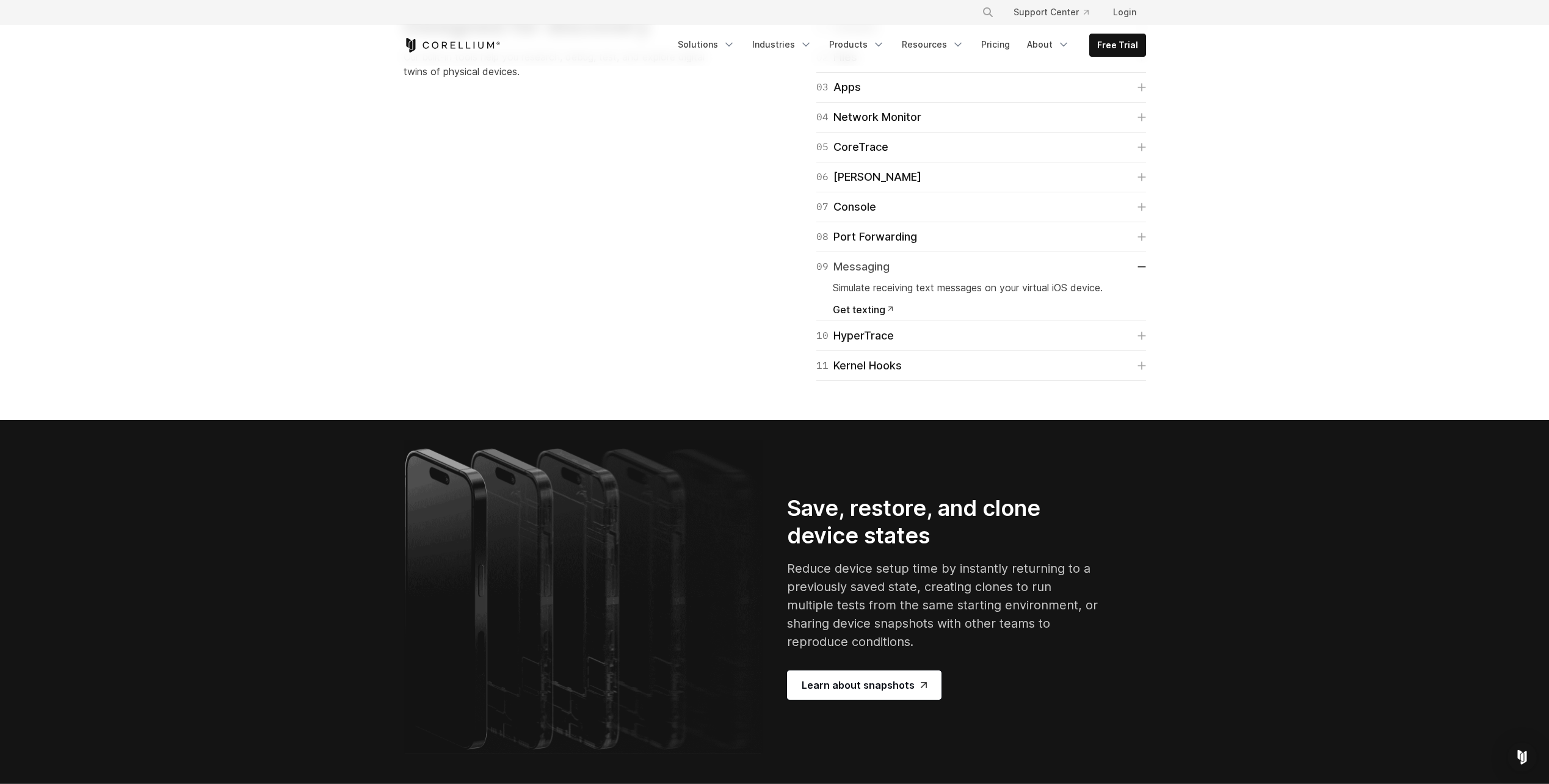
click at [1137, 276] on link "09 Messaging" at bounding box center [981, 266] width 330 height 17
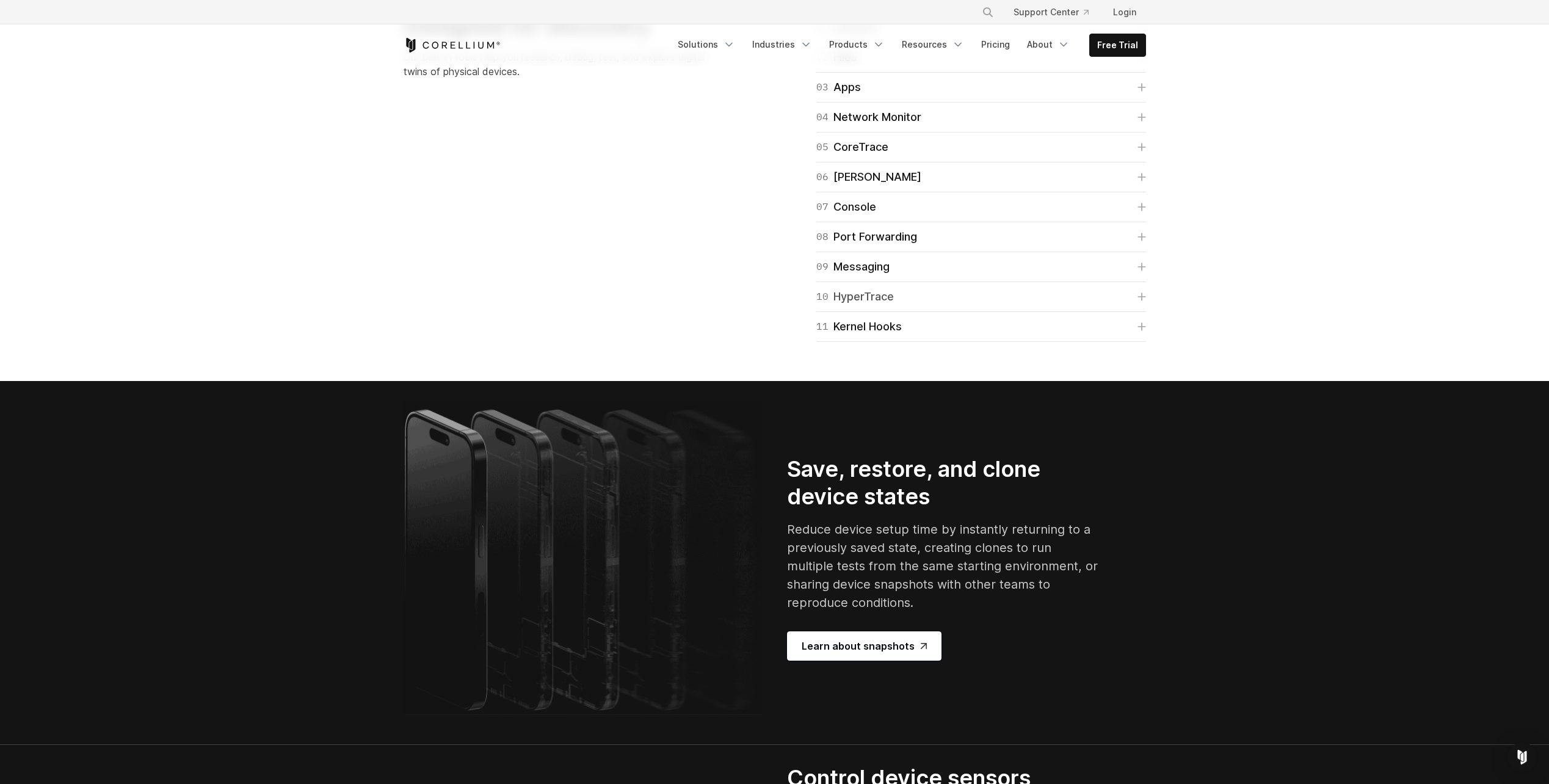
click at [1144, 301] on icon at bounding box center [1142, 297] width 9 height 9
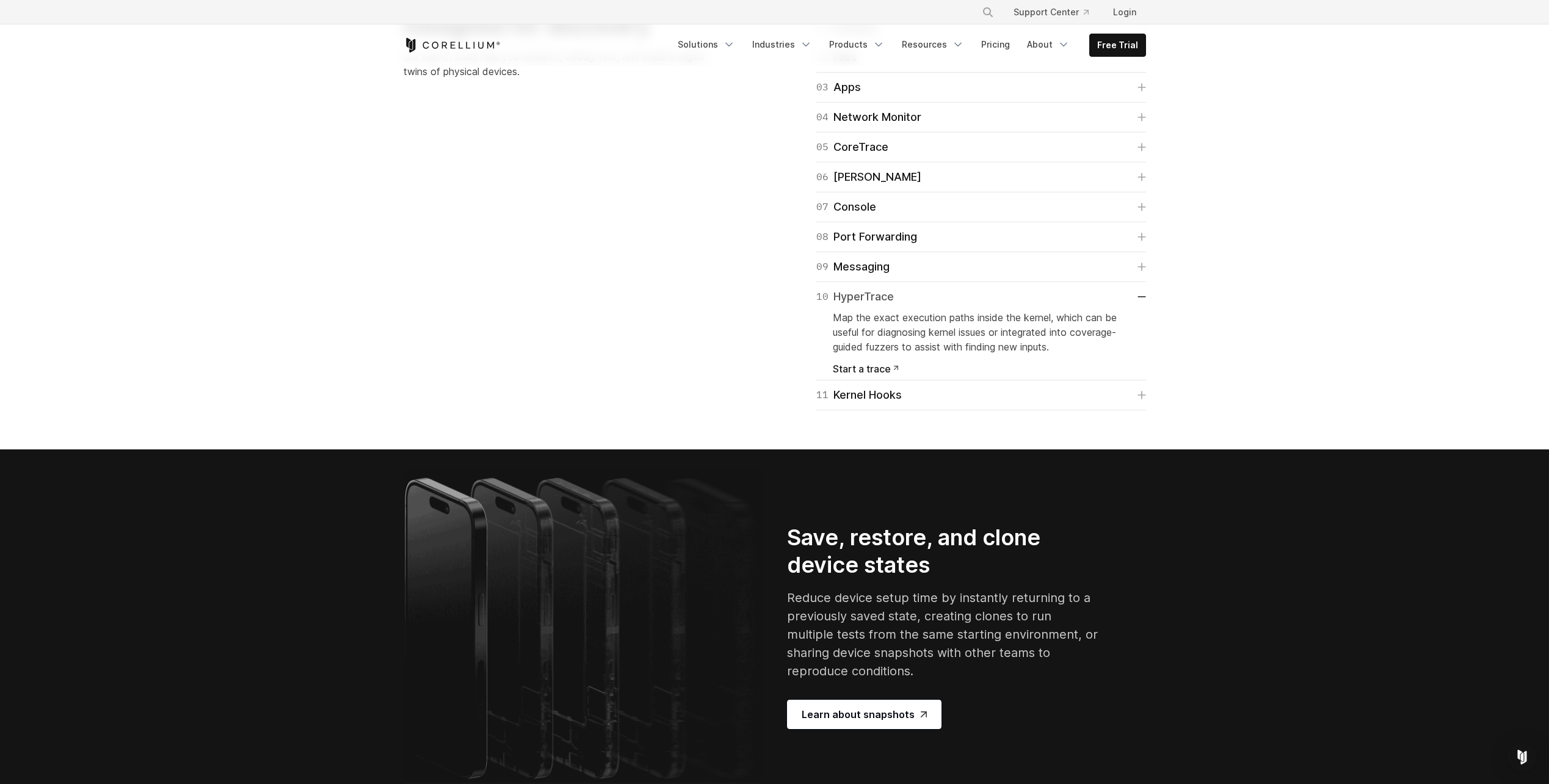
drag, startPoint x: 1139, startPoint y: 554, endPoint x: 1144, endPoint y: 570, distance: 16.8
click at [1144, 305] on link "10 HyperTrace" at bounding box center [981, 297] width 330 height 17
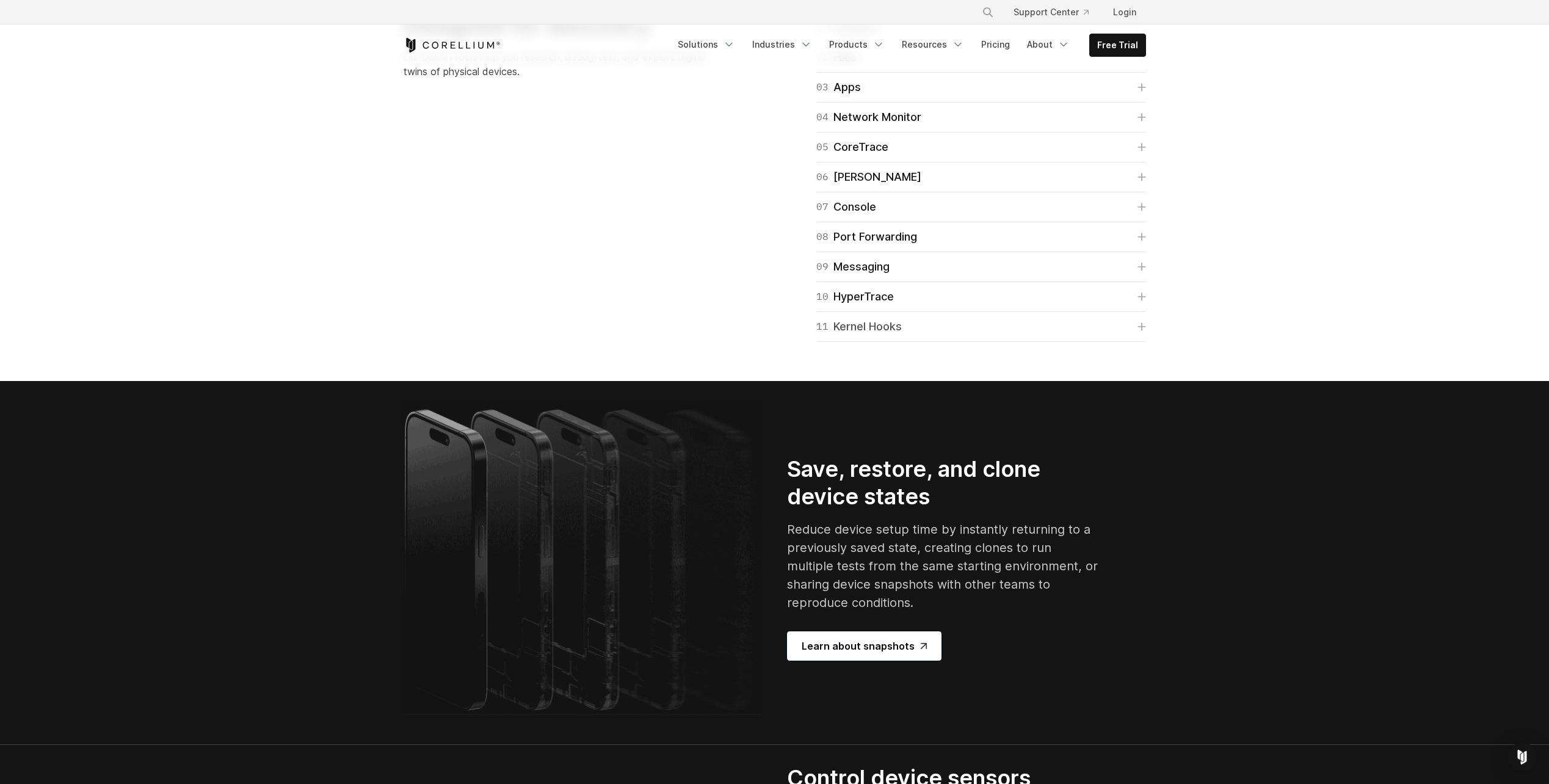
click at [1139, 331] on icon at bounding box center [1142, 326] width 9 height 9
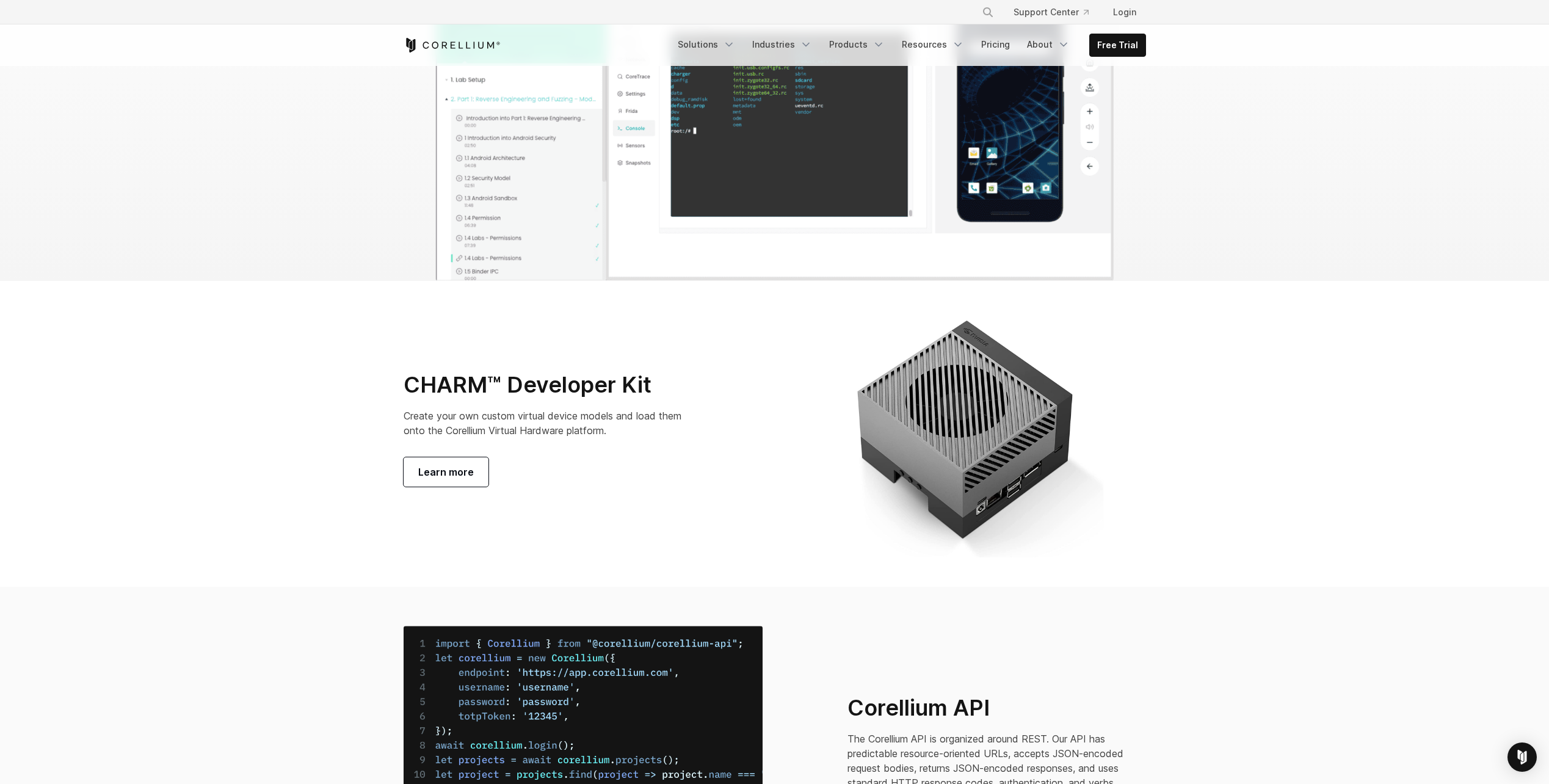
scroll to position [4150, 0]
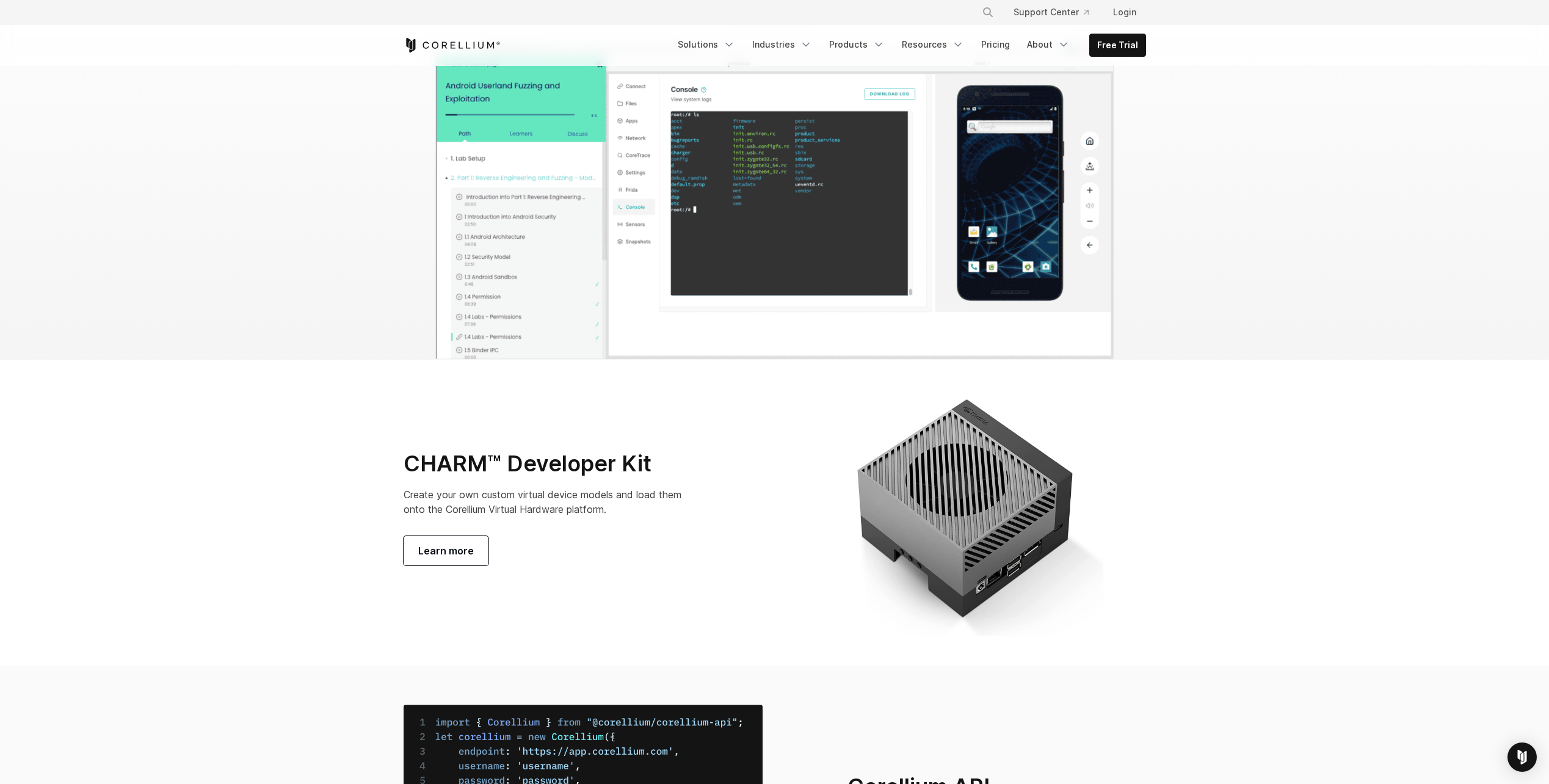
scroll to position [4038, 0]
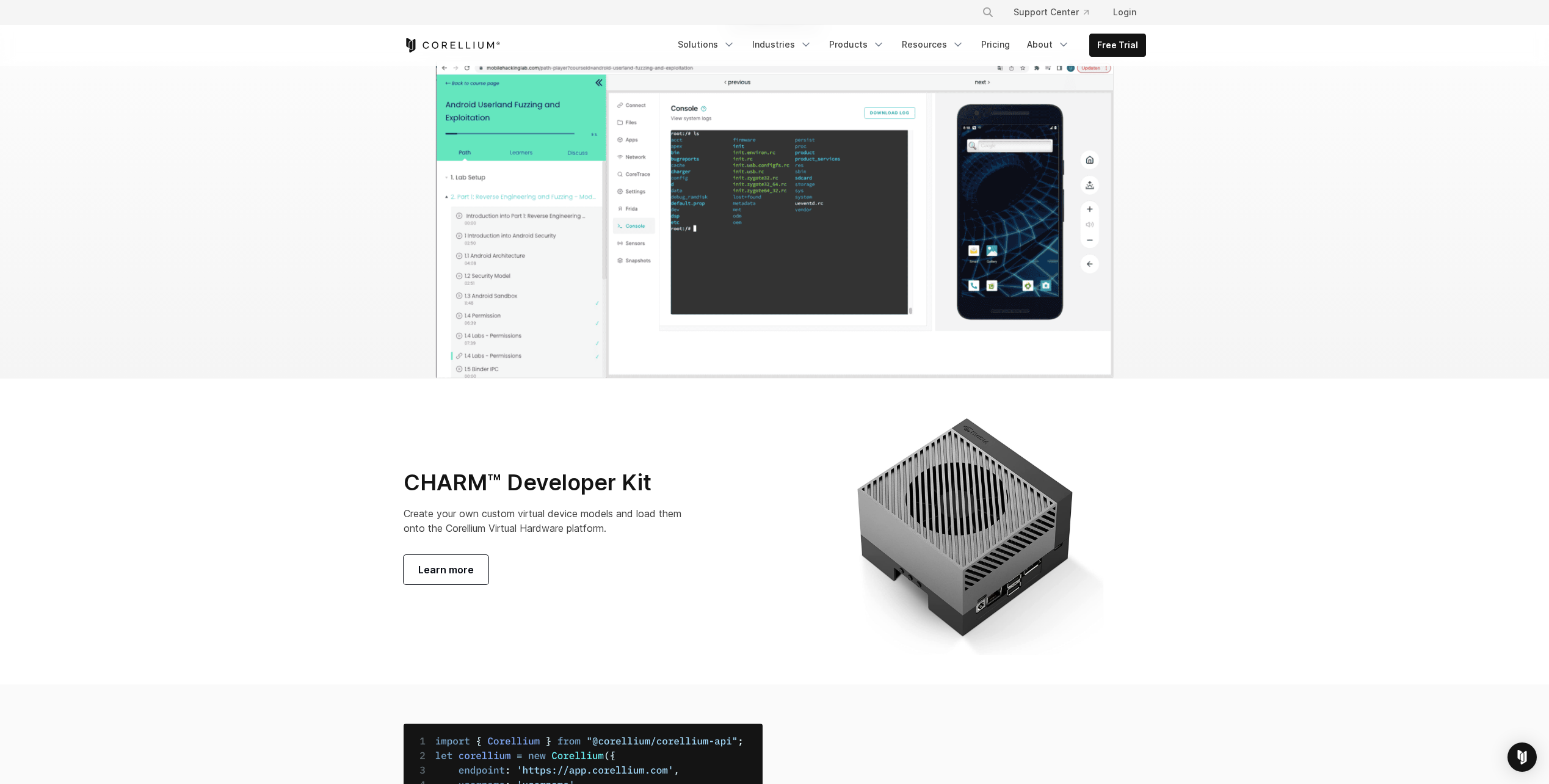
click at [769, 24] on span "Learn more" at bounding box center [775, 17] width 56 height 15
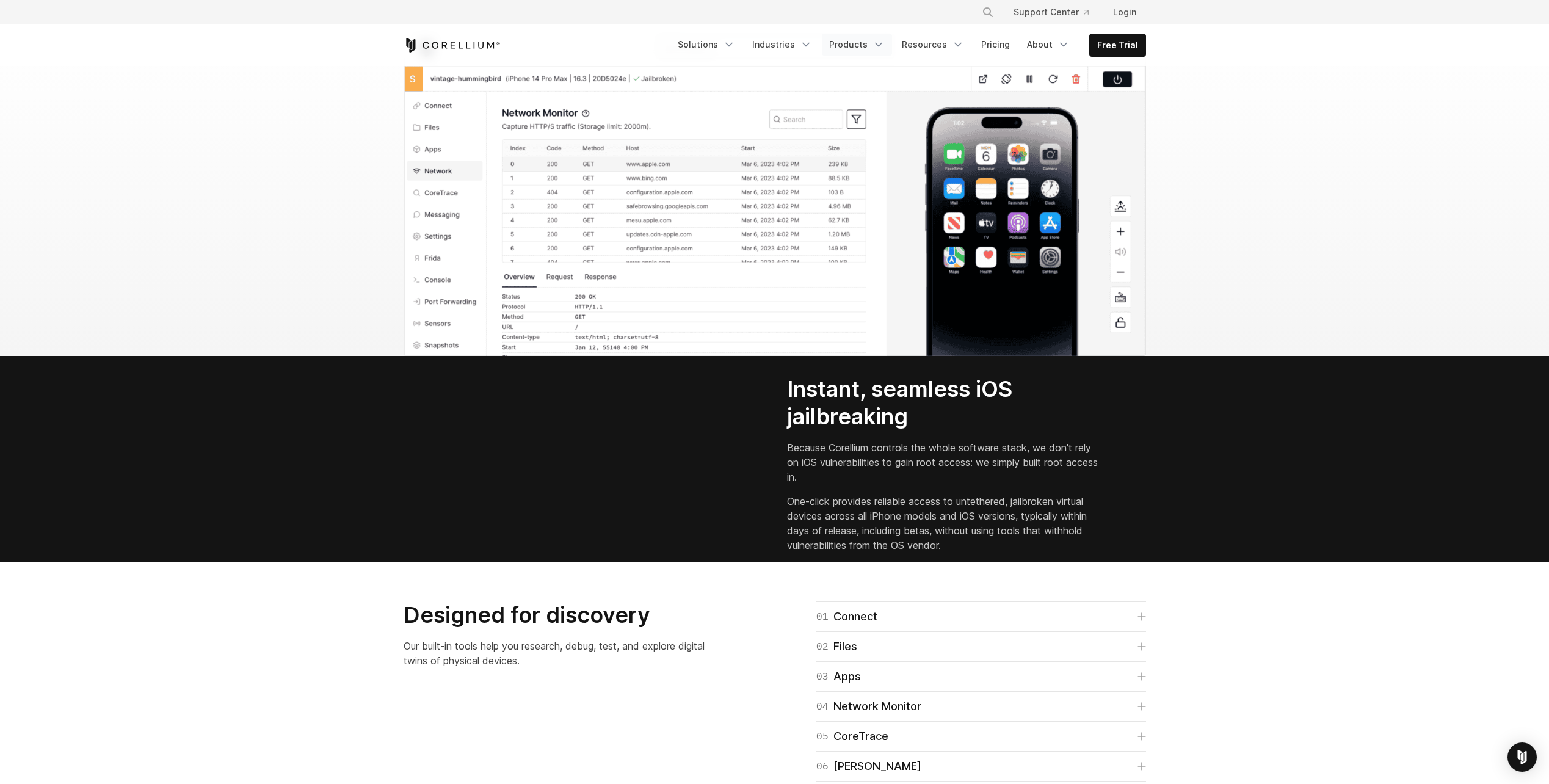
scroll to position [1352, 0]
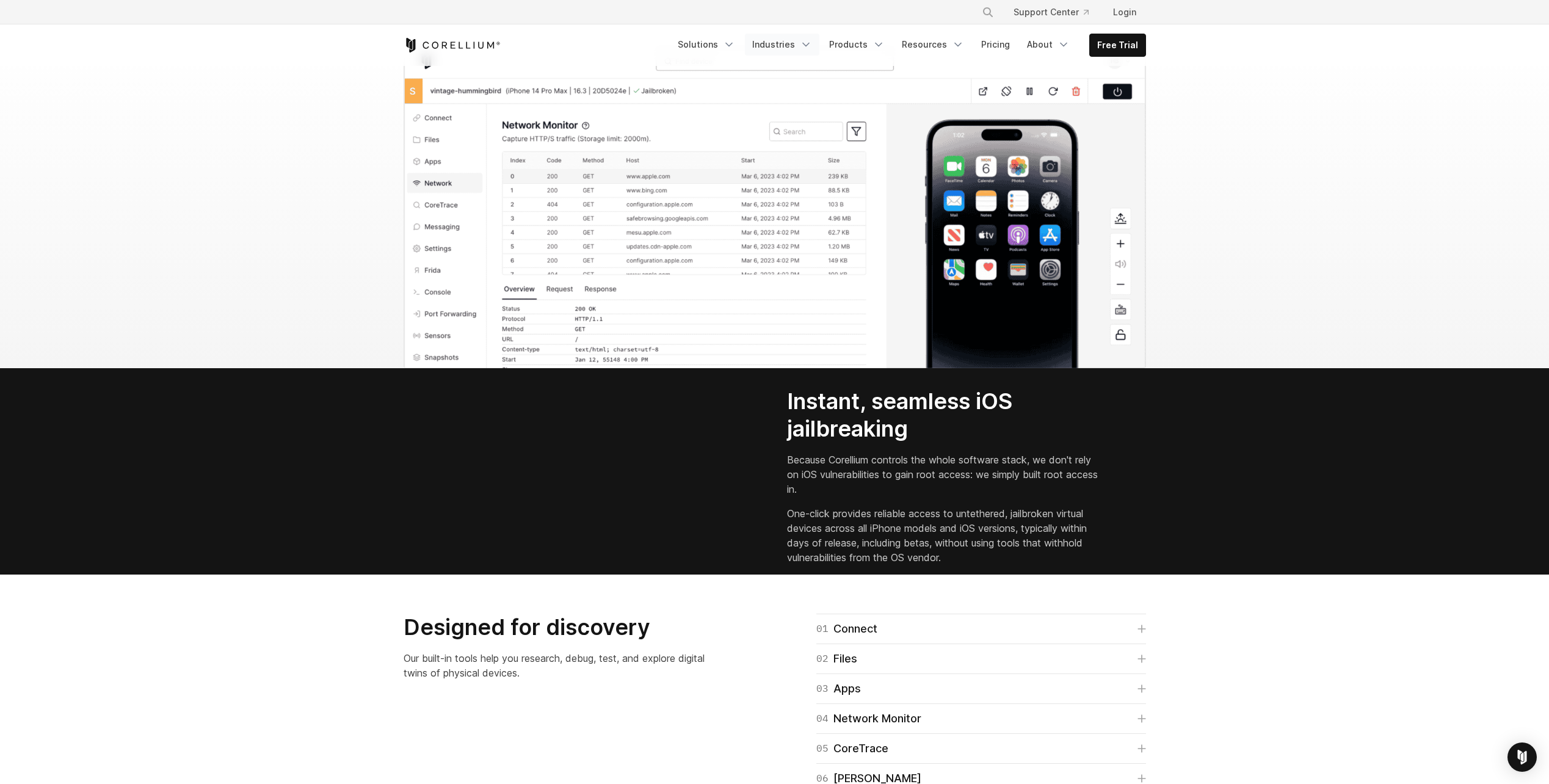
click at [787, 48] on link "Industries" at bounding box center [782, 45] width 75 height 22
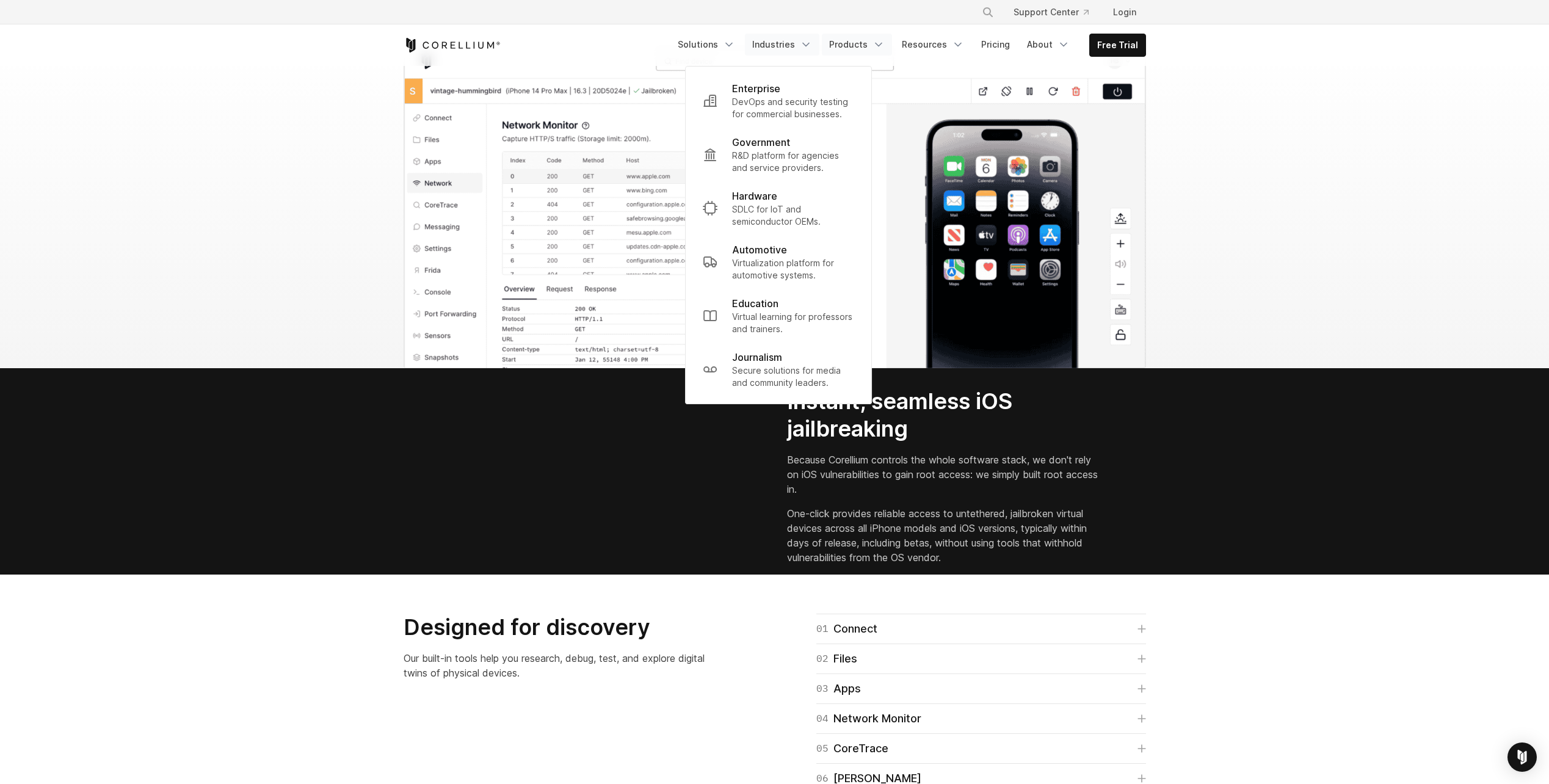
click at [851, 45] on link "Products" at bounding box center [857, 45] width 70 height 22
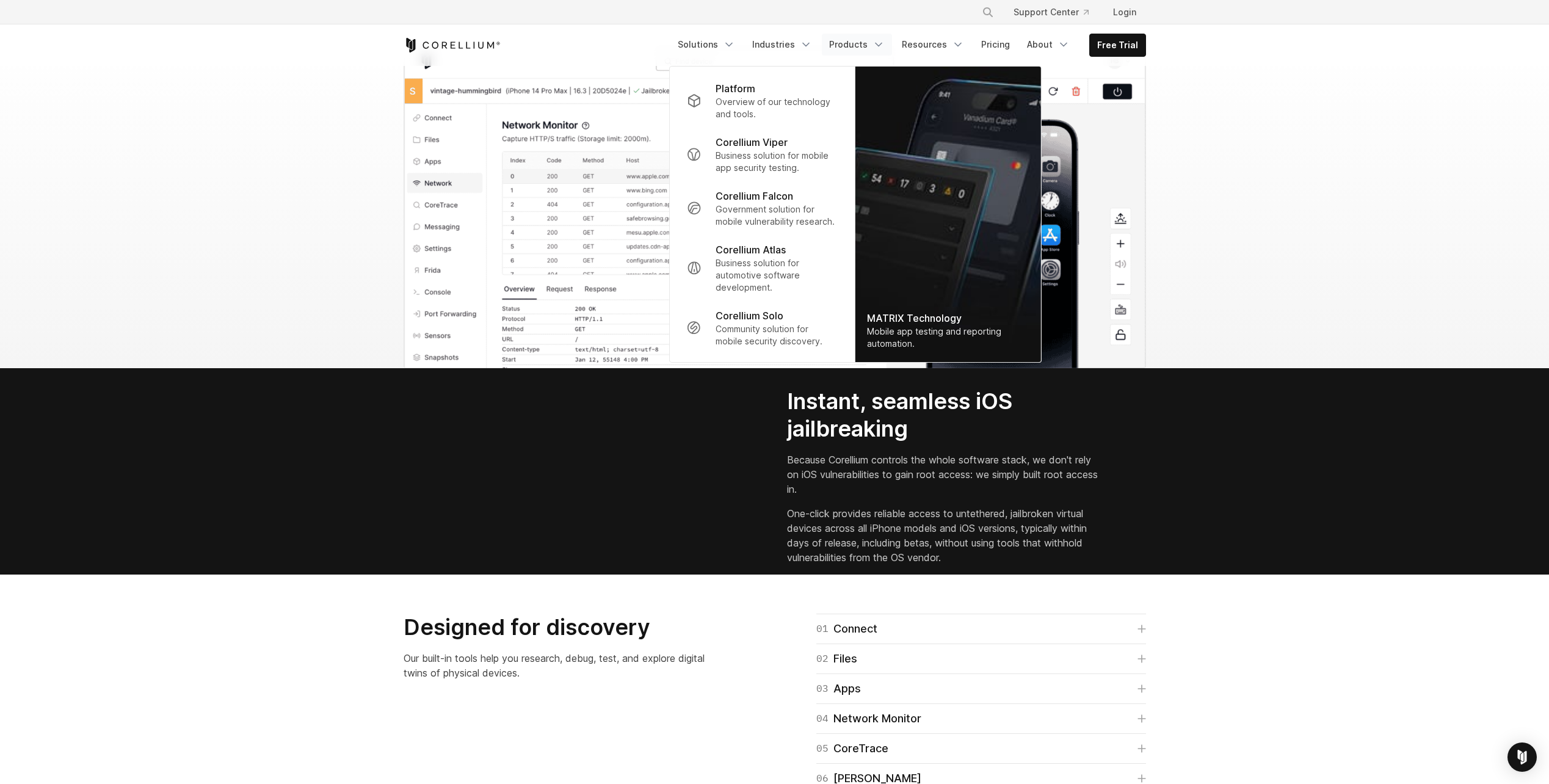
drag, startPoint x: 851, startPoint y: 45, endPoint x: 1296, endPoint y: 393, distance: 564.9
click at [1296, 393] on section "Instant, seamless iOS jailbreaking Because Corellium controls the whole softwar…" at bounding box center [774, 471] width 1549 height 206
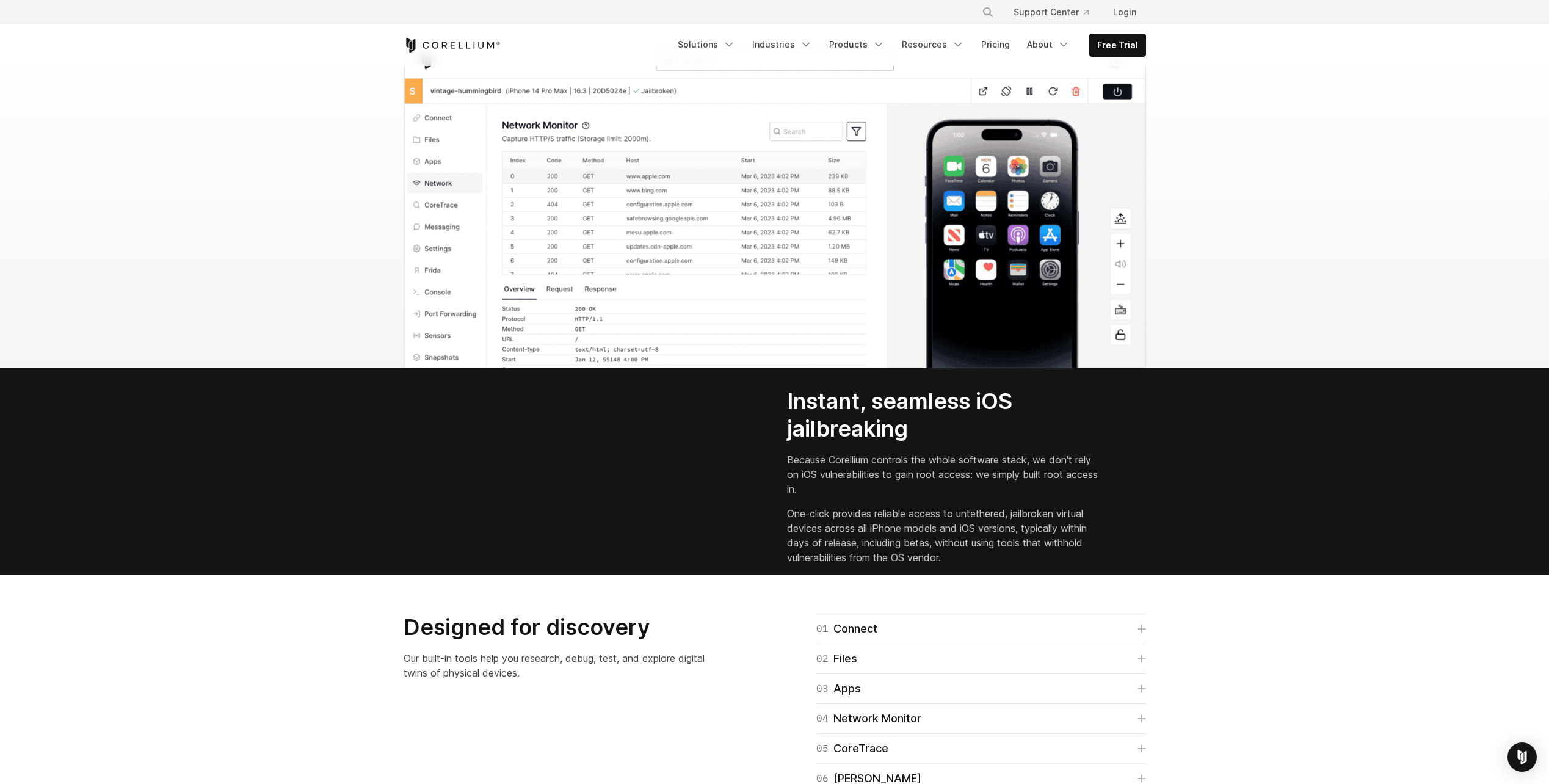
drag, startPoint x: 893, startPoint y: 52, endPoint x: 1267, endPoint y: 208, distance: 405.2
click at [1267, 208] on section at bounding box center [774, 206] width 1549 height 325
click at [946, 48] on link "Resources" at bounding box center [933, 45] width 77 height 22
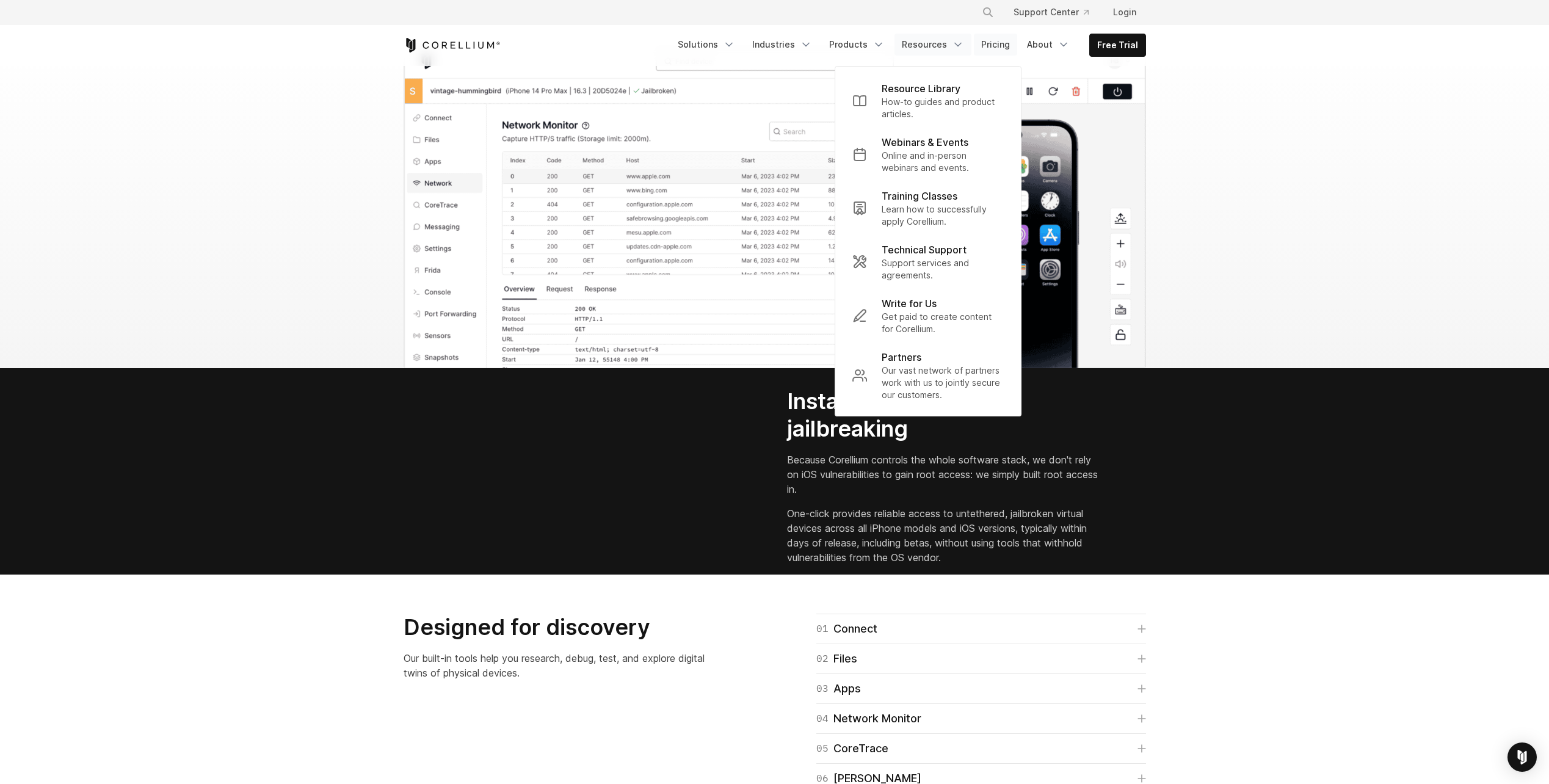
click at [996, 45] on link "Pricing" at bounding box center [996, 45] width 43 height 22
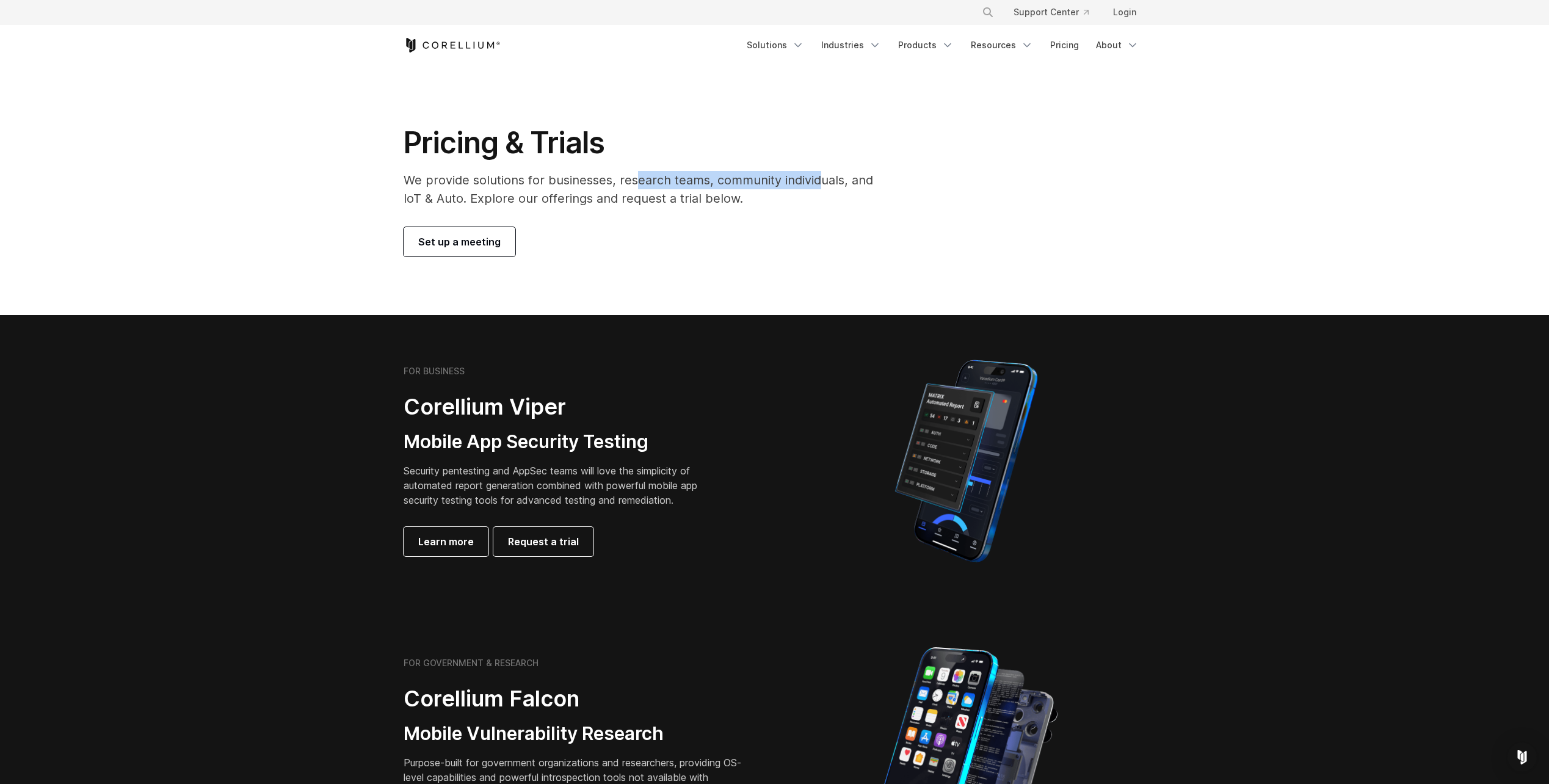
drag, startPoint x: 637, startPoint y: 178, endPoint x: 820, endPoint y: 186, distance: 183.2
click at [820, 186] on p "We provide solutions for businesses, research teams, community individuals, and…" at bounding box center [647, 189] width 487 height 37
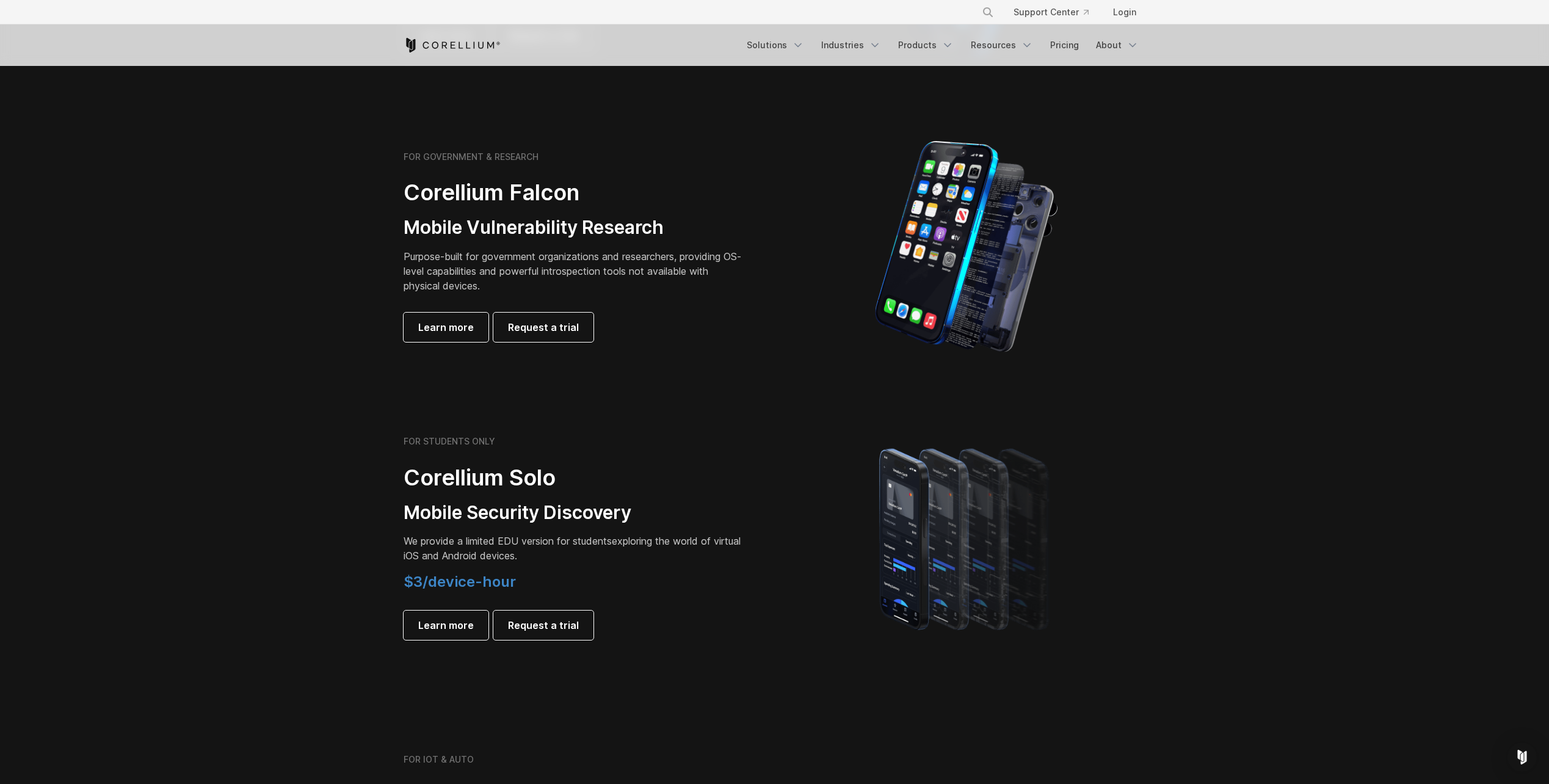
scroll to position [427, 0]
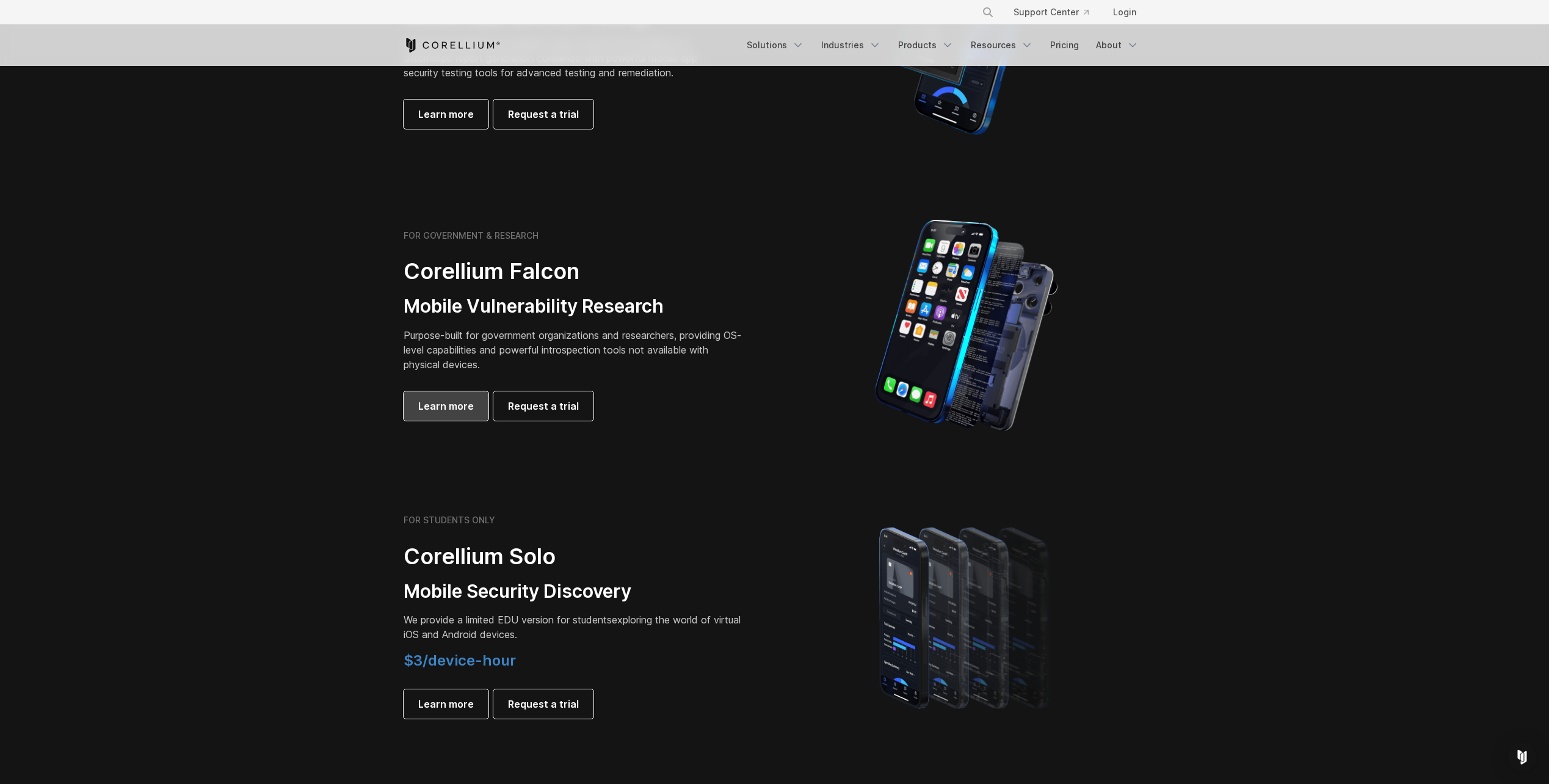
click at [478, 401] on link "Learn more" at bounding box center [446, 406] width 85 height 29
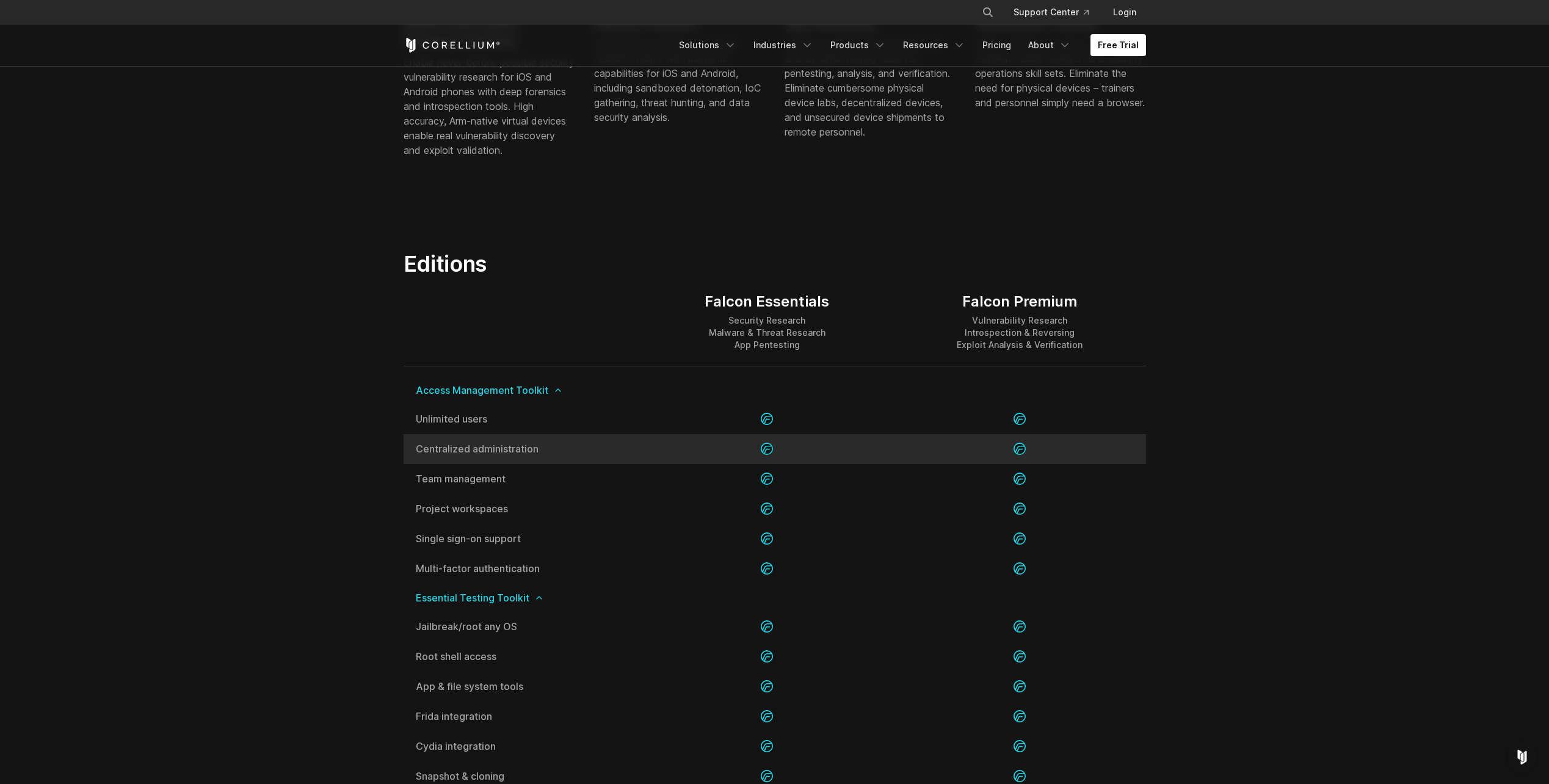
scroll to position [1038, 0]
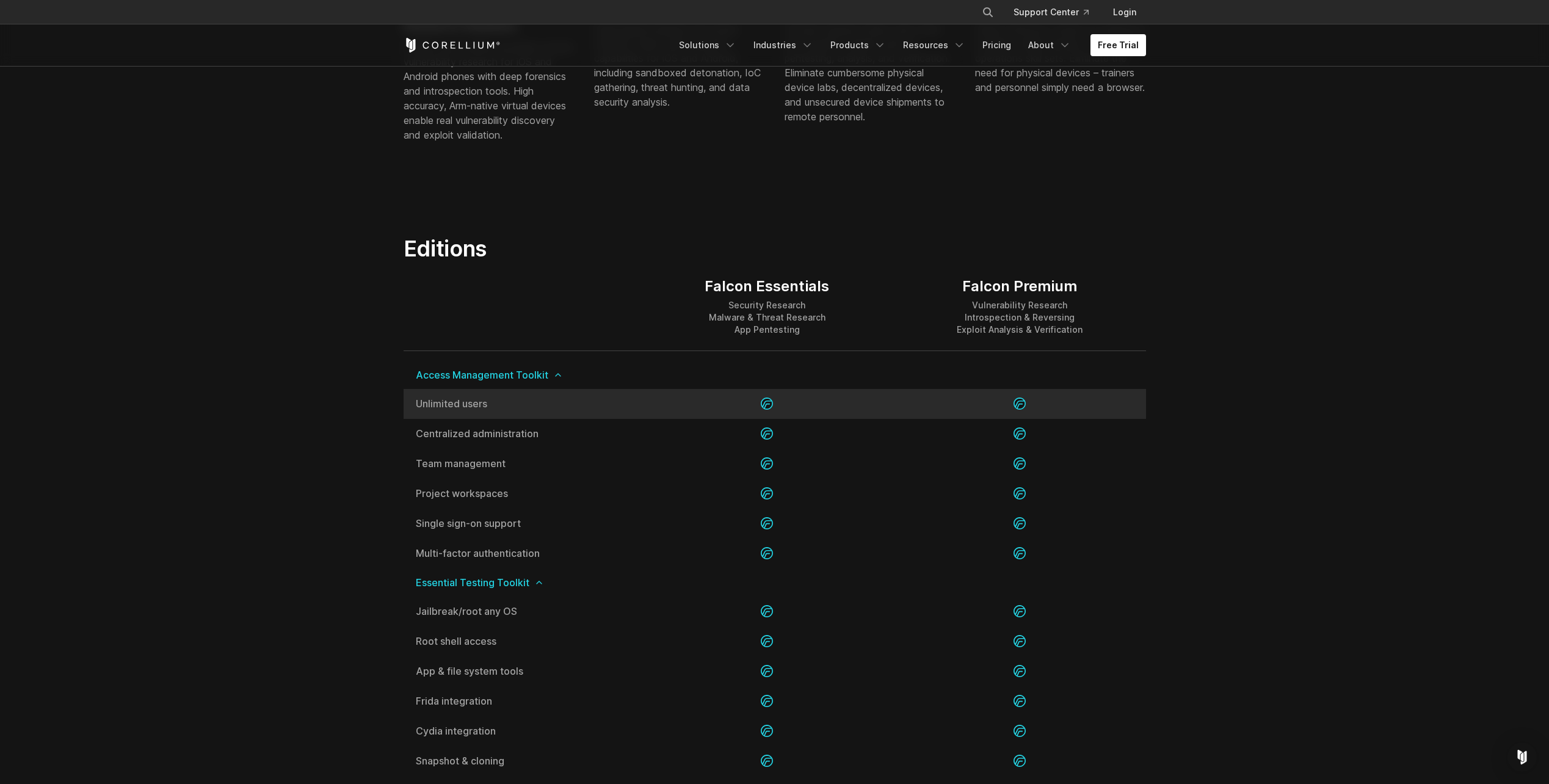
click at [1014, 407] on icon at bounding box center [1020, 404] width 12 height 13
click at [1014, 406] on icon at bounding box center [1020, 404] width 12 height 12
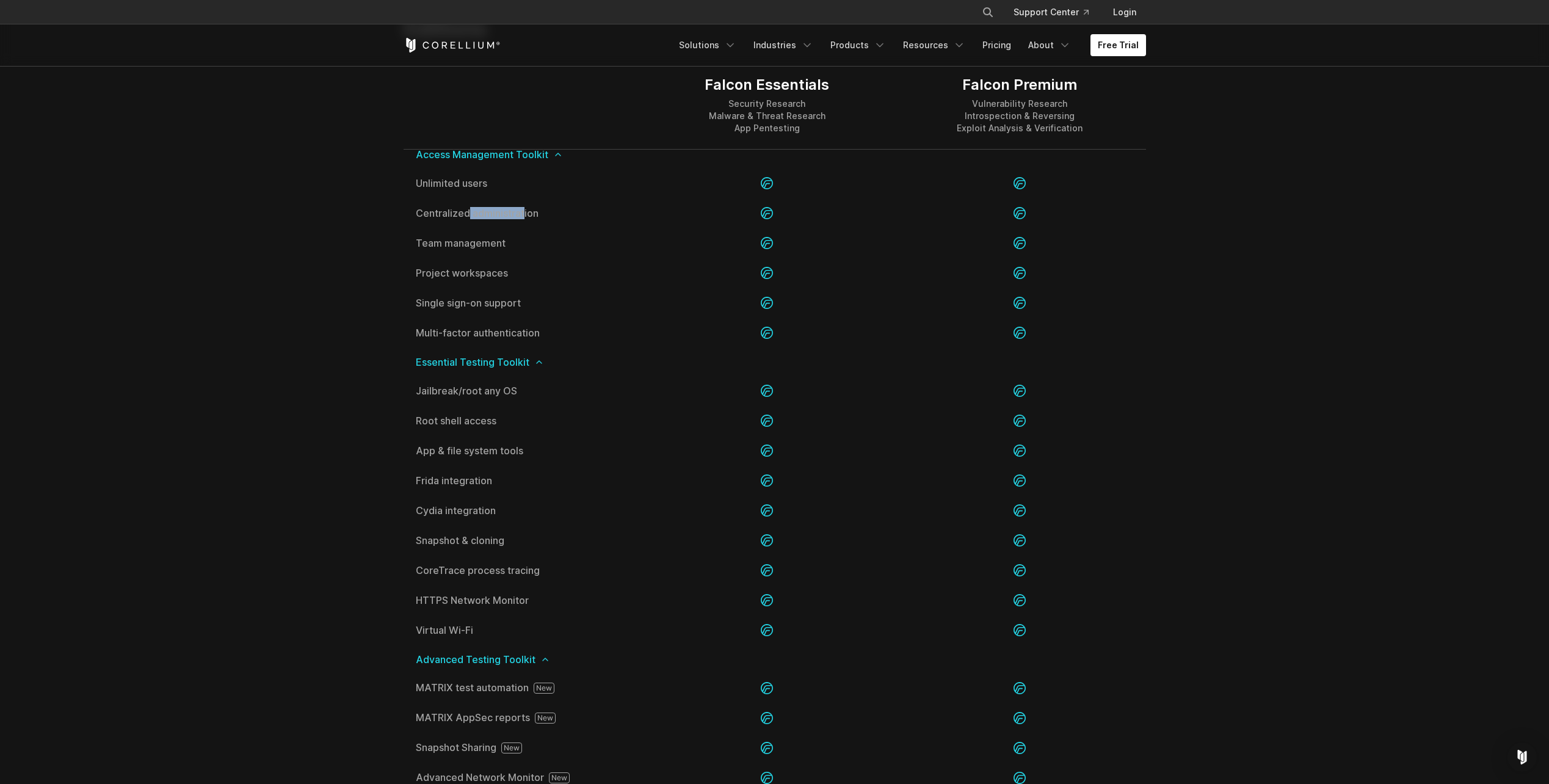
scroll to position [1343, 0]
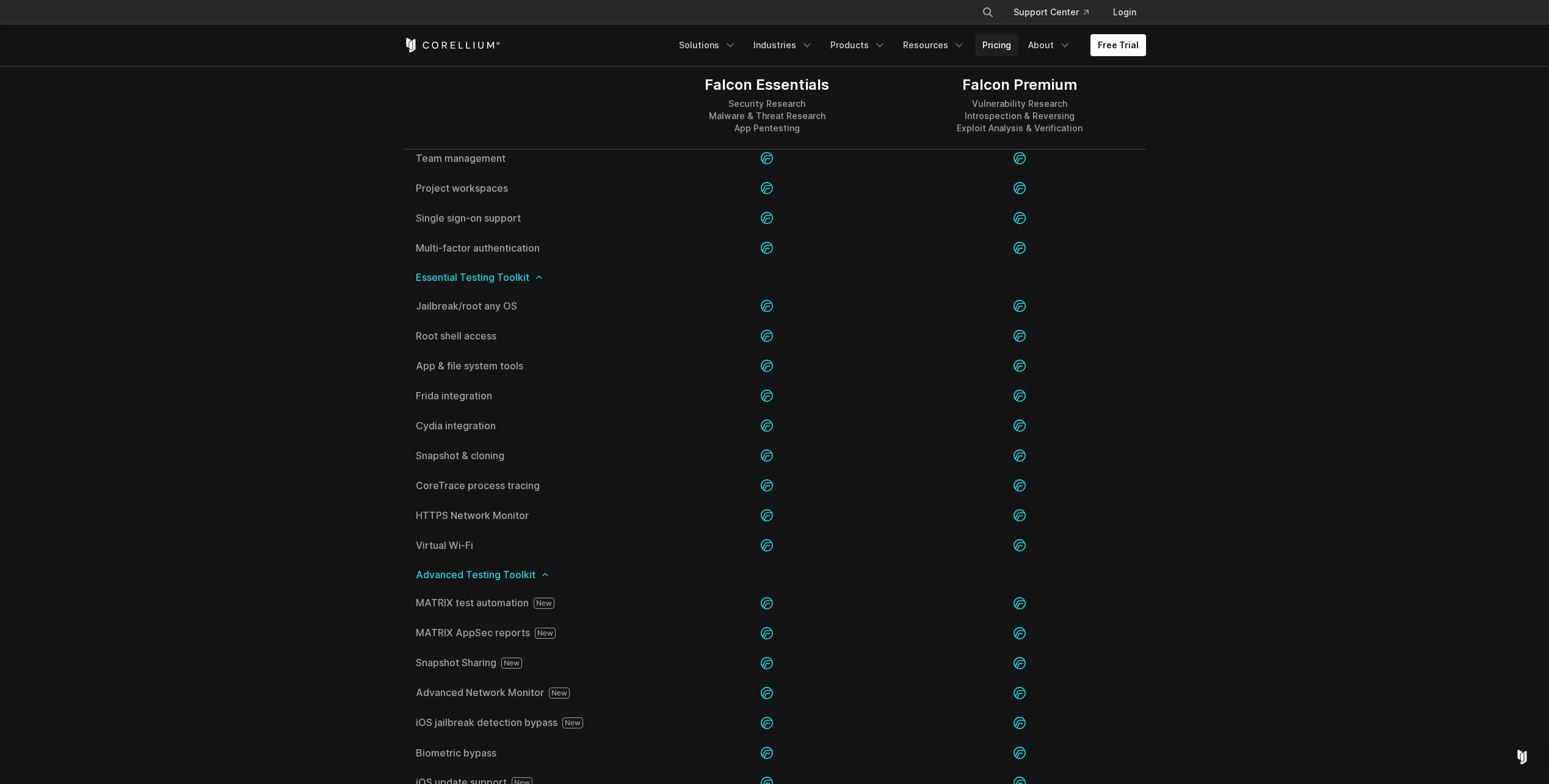
click at [1009, 50] on link "Pricing" at bounding box center [997, 45] width 43 height 22
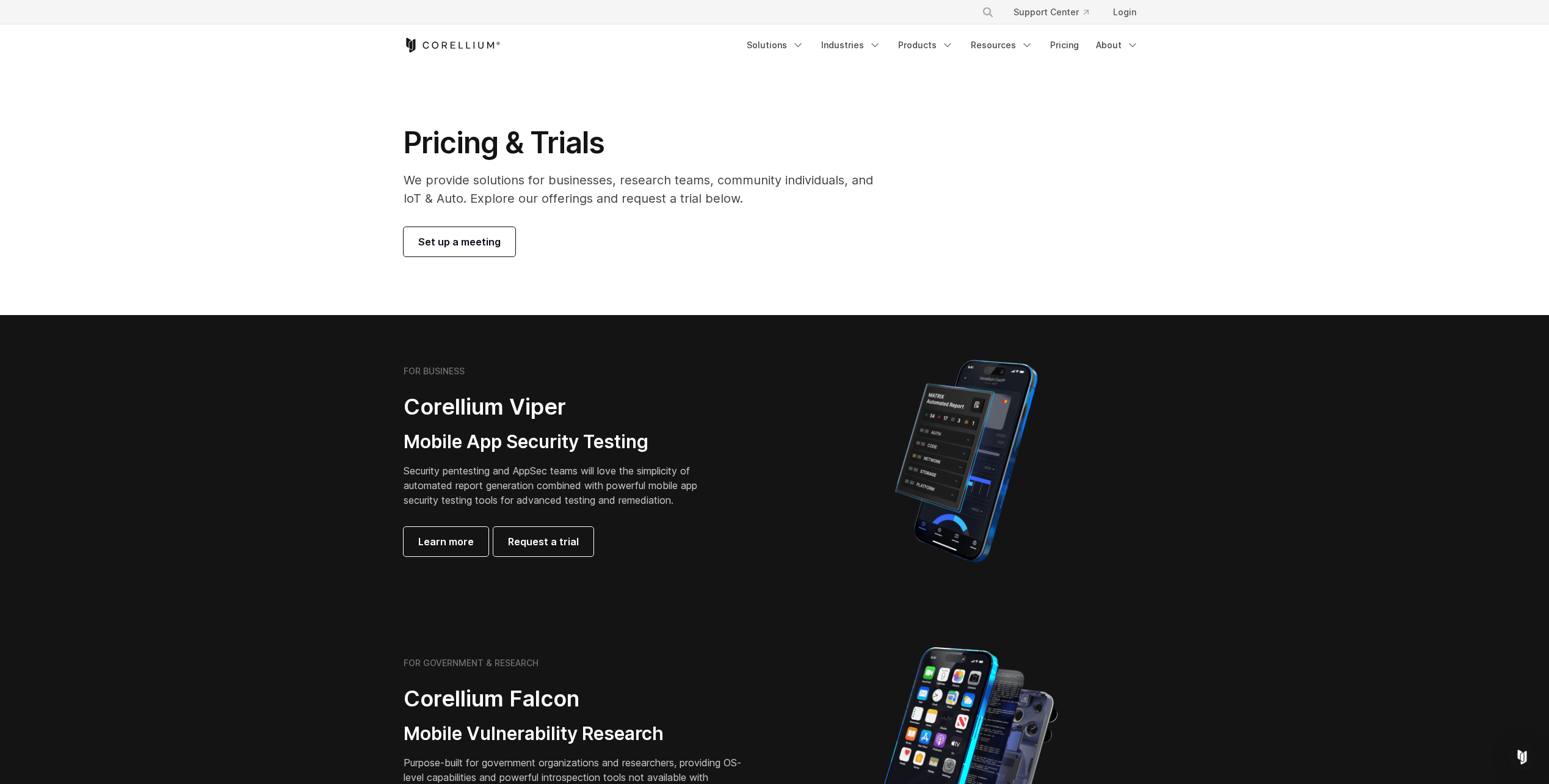
click at [475, 232] on link "Set up a meeting" at bounding box center [459, 241] width 112 height 29
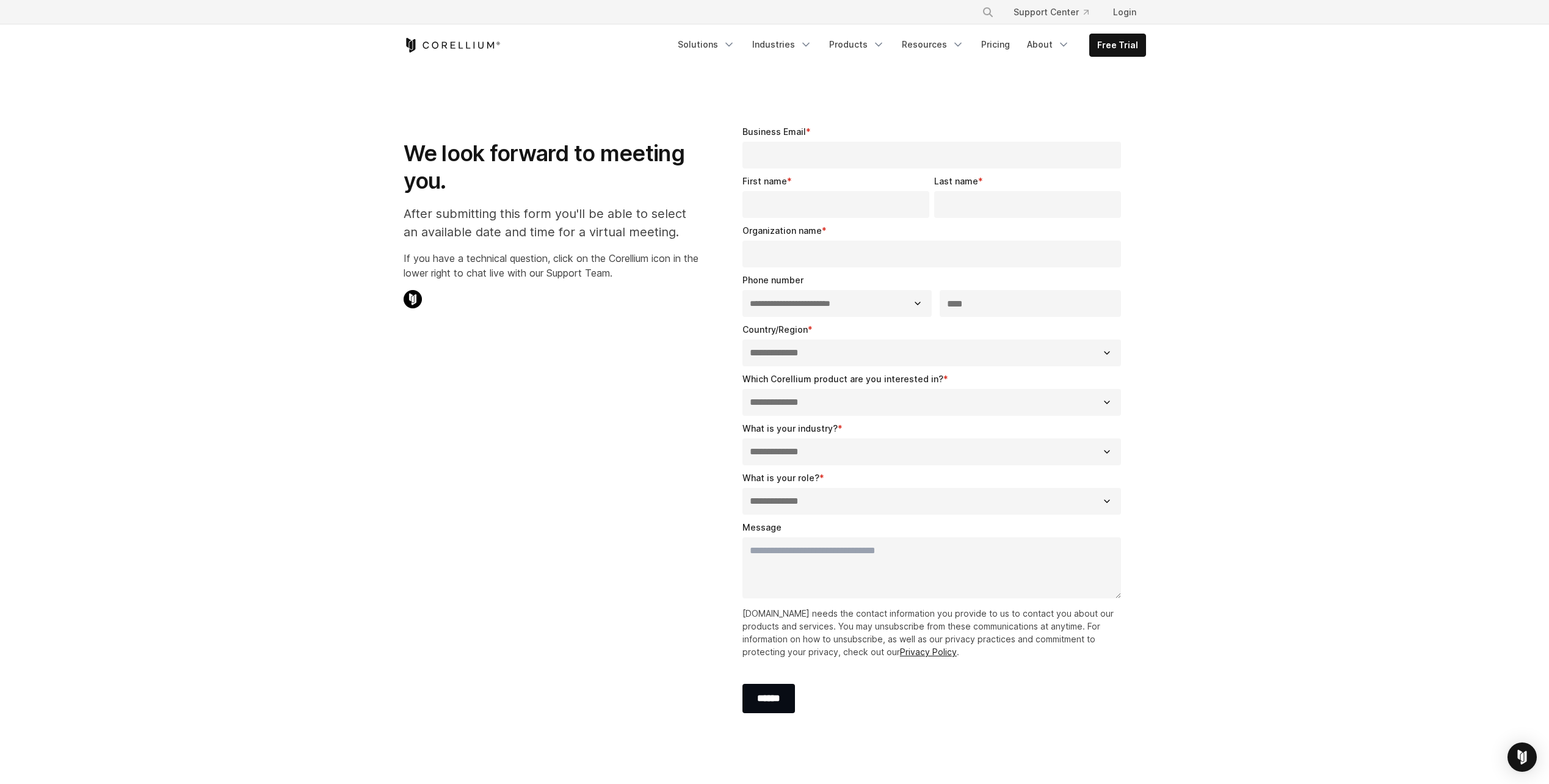
select select "**"
